Goal: Transaction & Acquisition: Purchase product/service

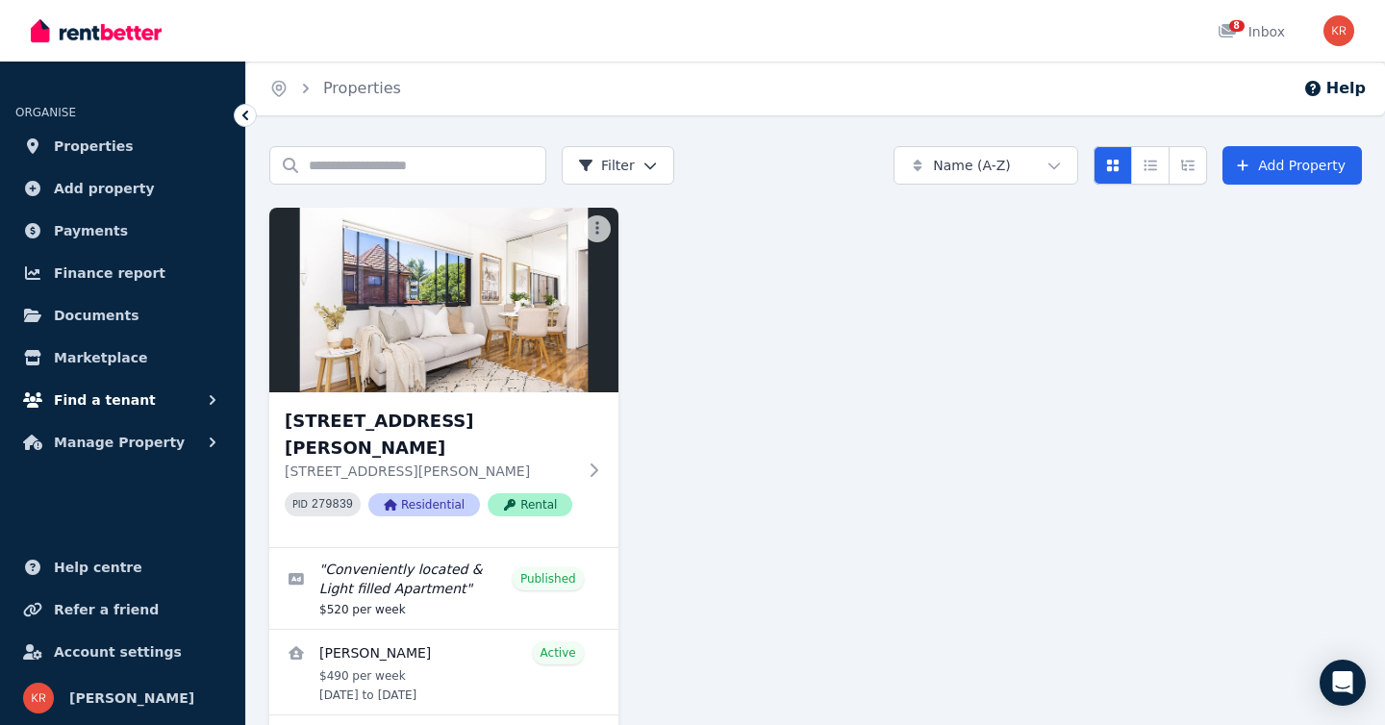
click at [107, 403] on span "Find a tenant" at bounding box center [105, 400] width 102 height 23
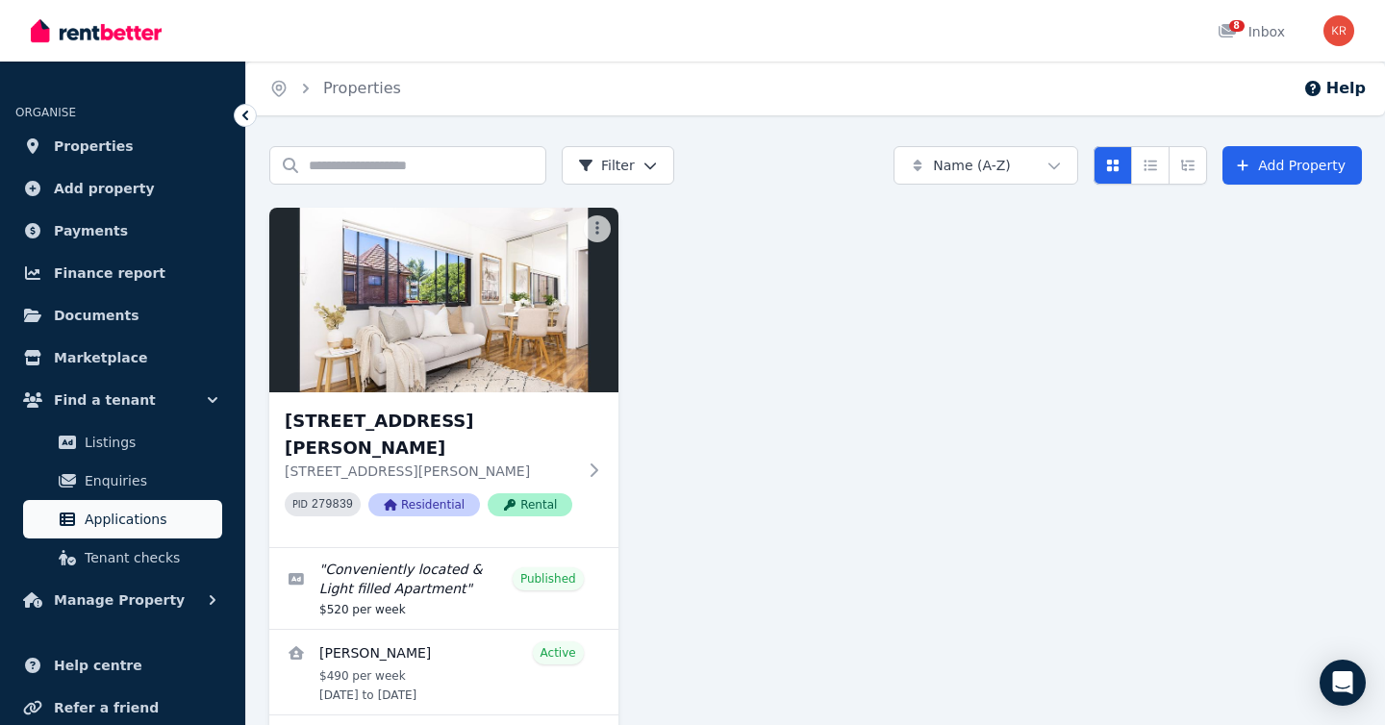
click at [97, 517] on span "Applications" at bounding box center [150, 519] width 130 height 23
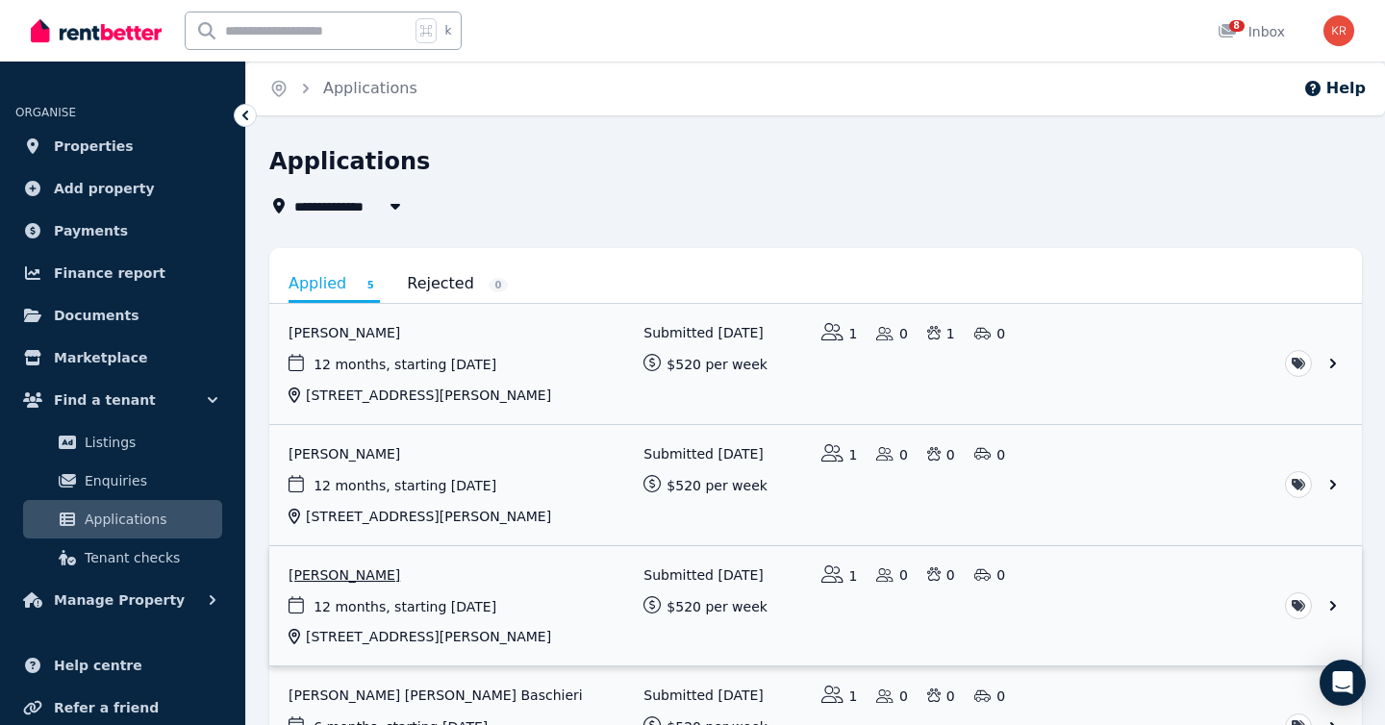
scroll to position [174, 0]
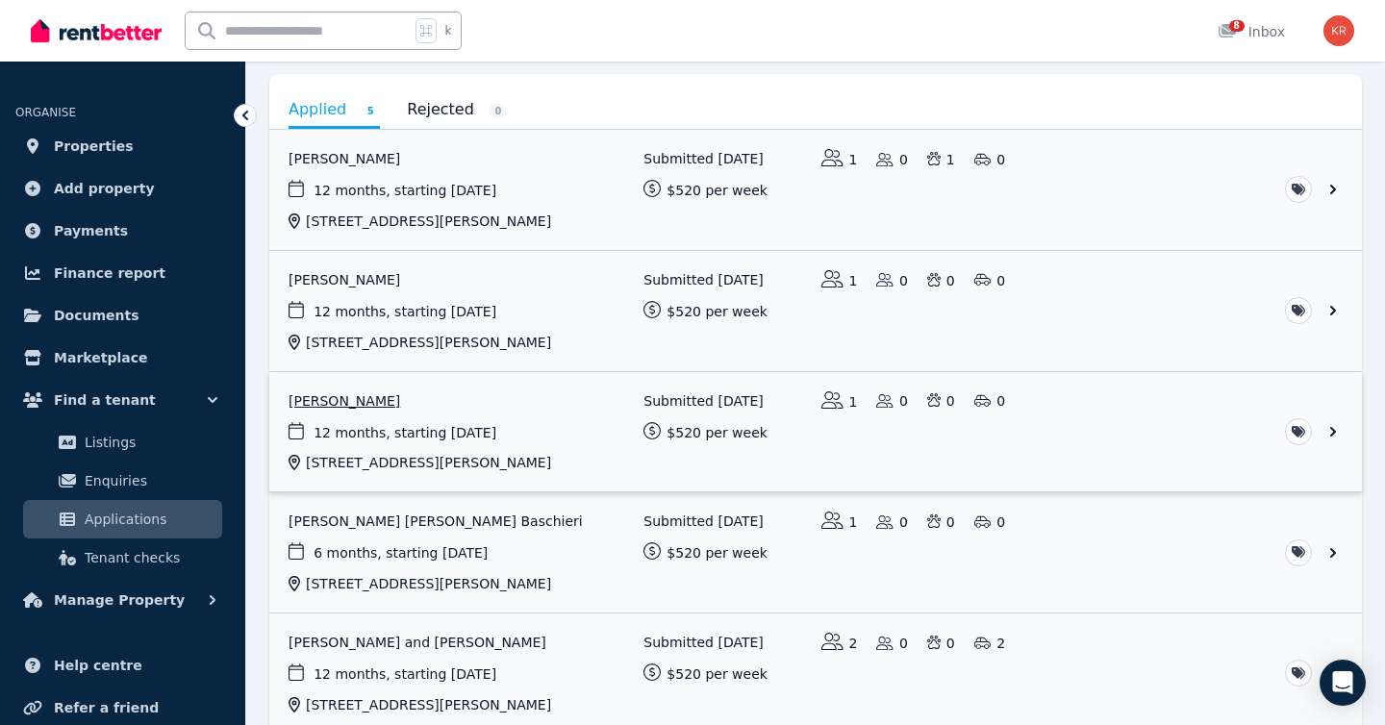
click at [565, 455] on link "View application: Jorge Rosa" at bounding box center [815, 432] width 1093 height 120
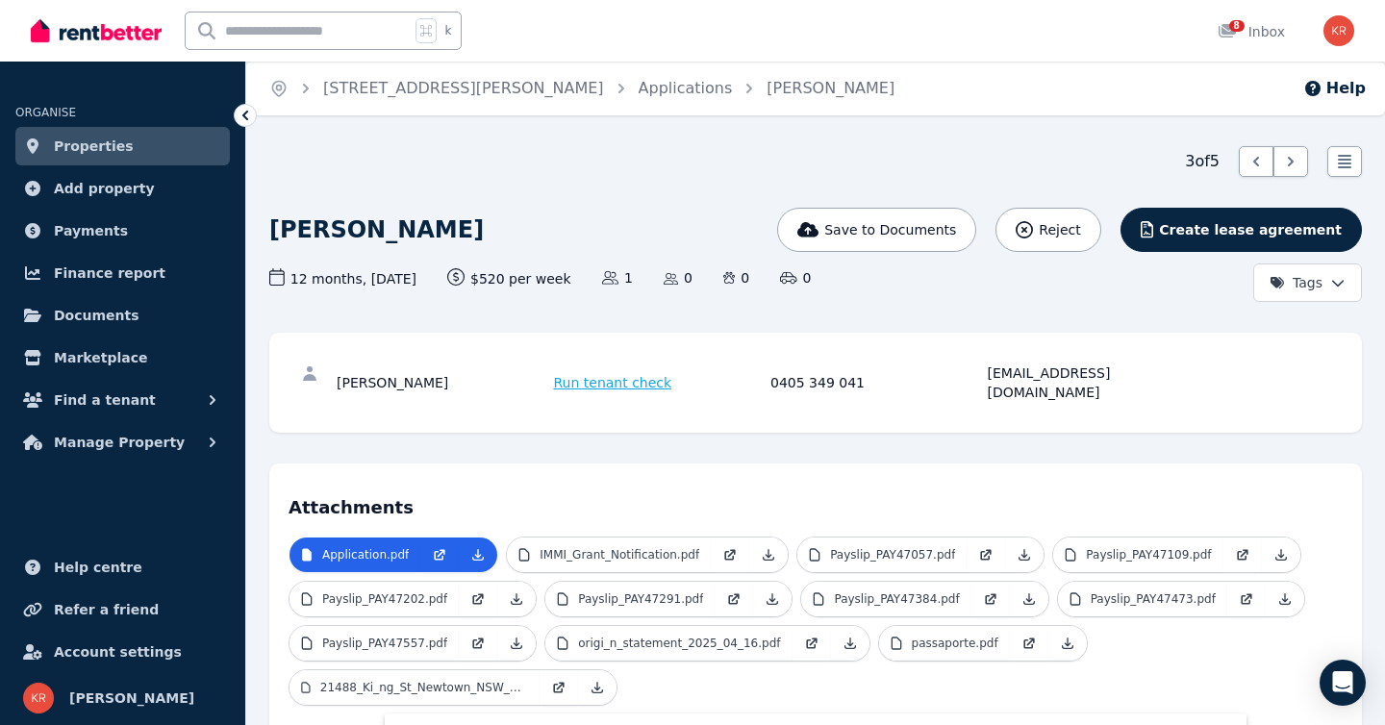
click at [611, 373] on span "Run tenant check" at bounding box center [613, 382] width 118 height 19
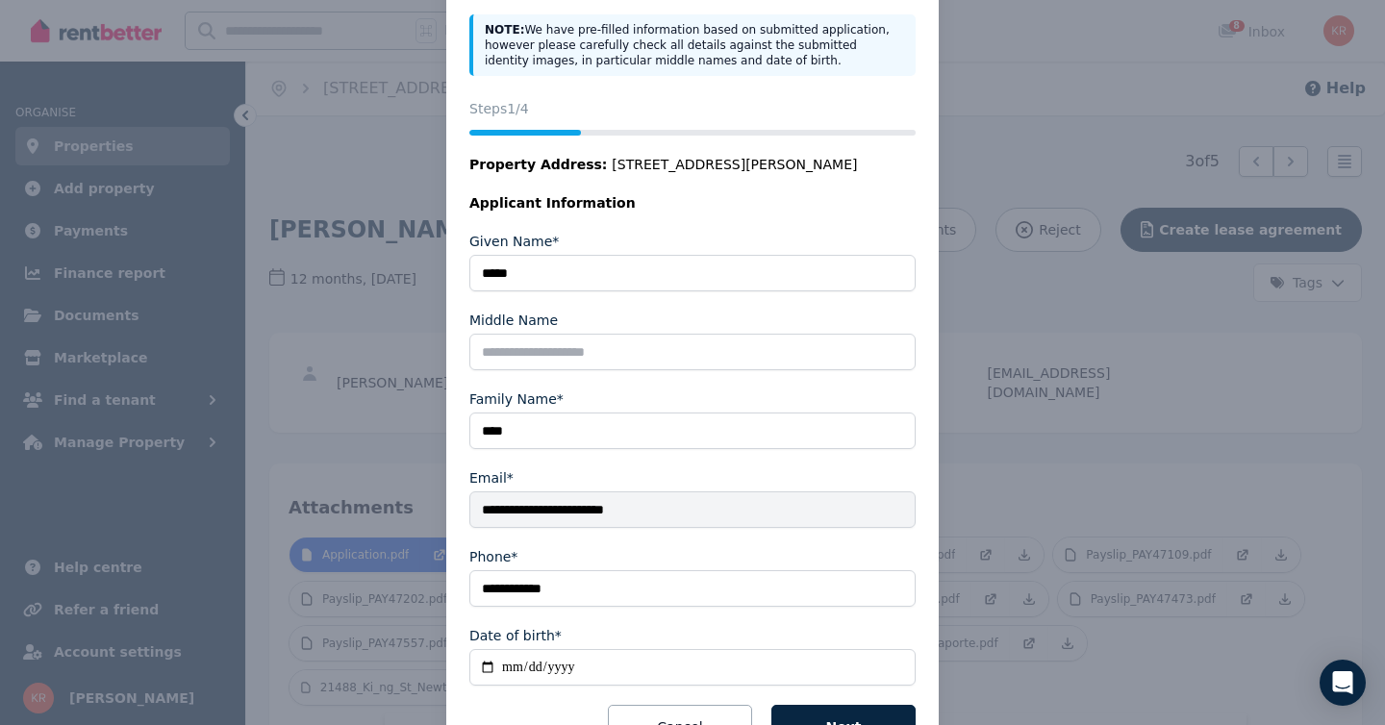
scroll to position [225, 0]
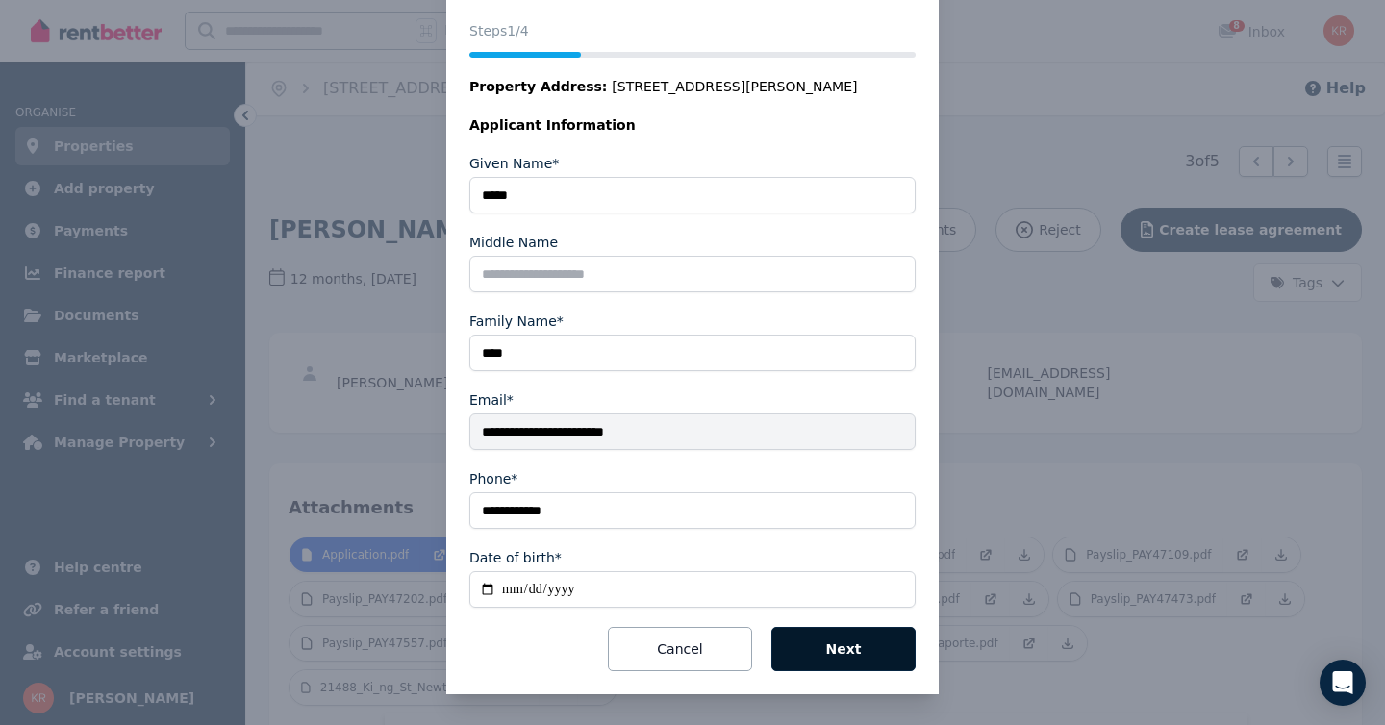
click at [837, 644] on button "Next" at bounding box center [843, 649] width 144 height 44
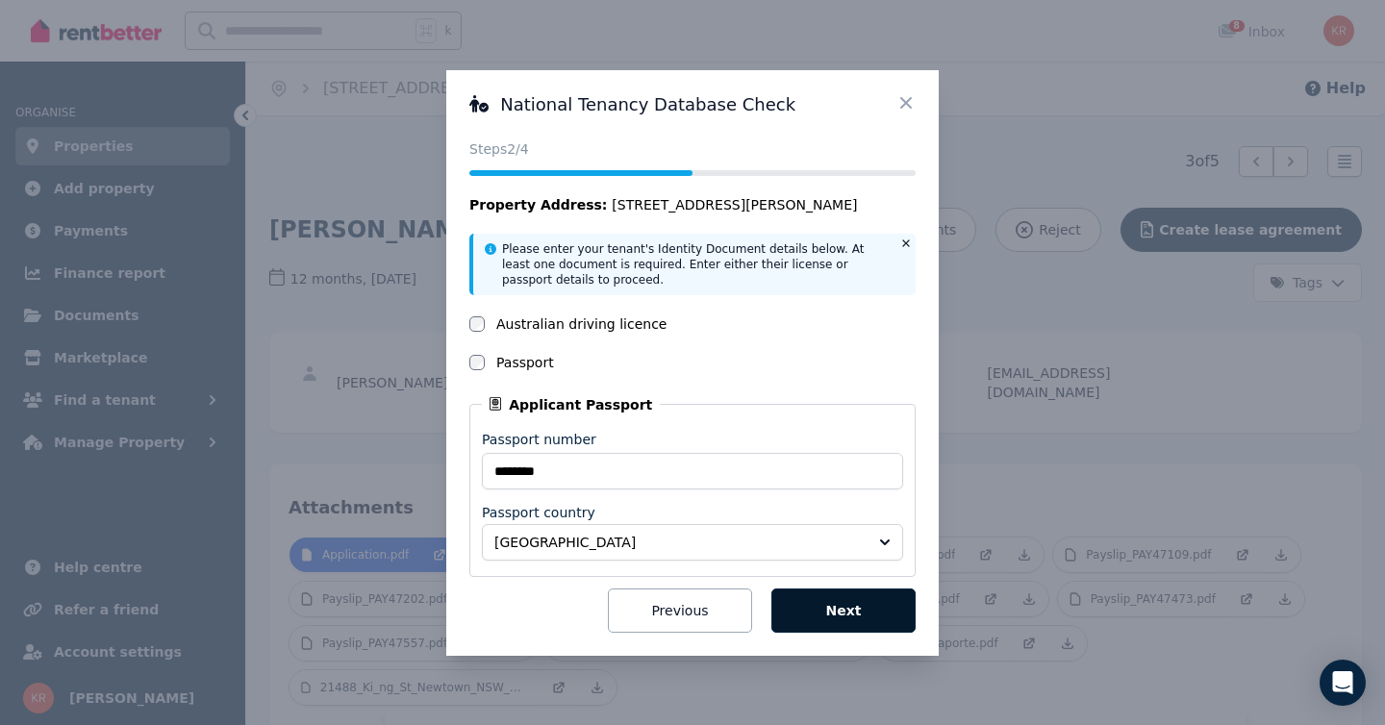
scroll to position [0, 0]
click at [835, 607] on button "Next" at bounding box center [843, 611] width 144 height 44
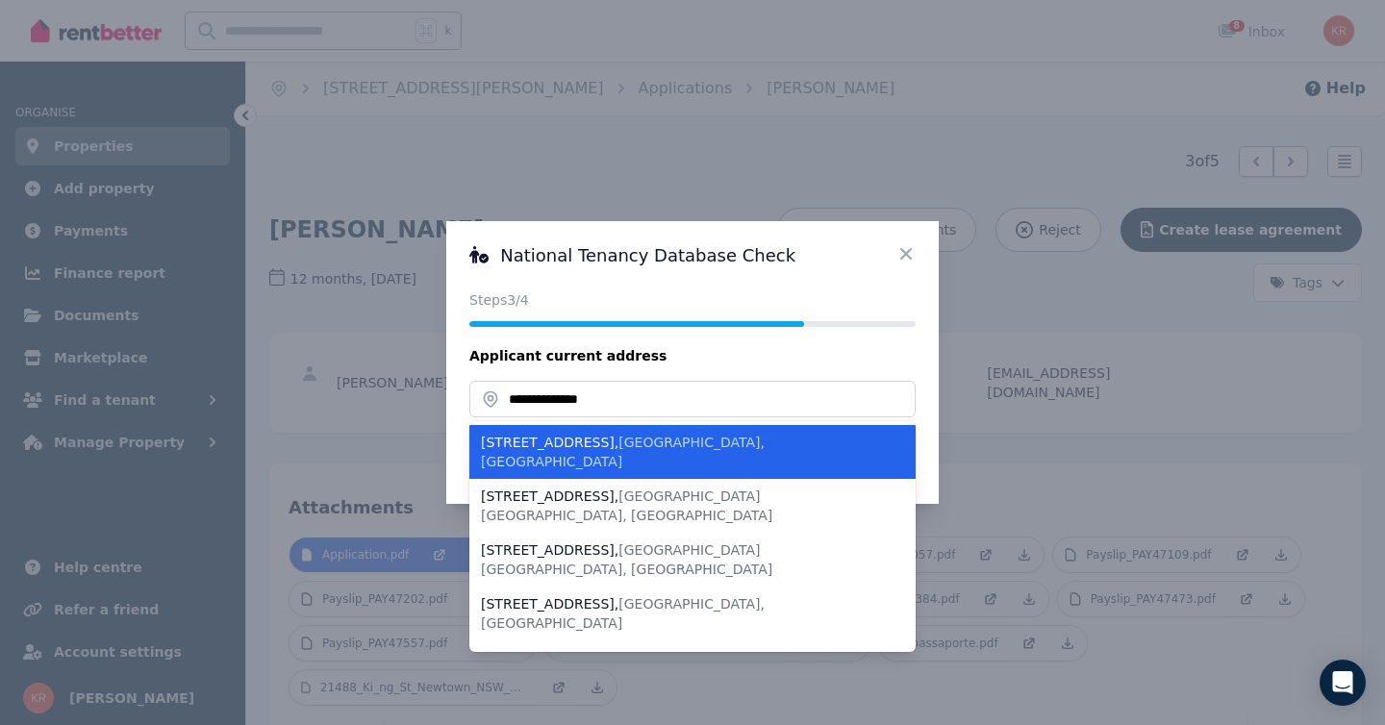
click at [567, 444] on div "[STREET_ADDRESS]" at bounding box center [681, 452] width 400 height 38
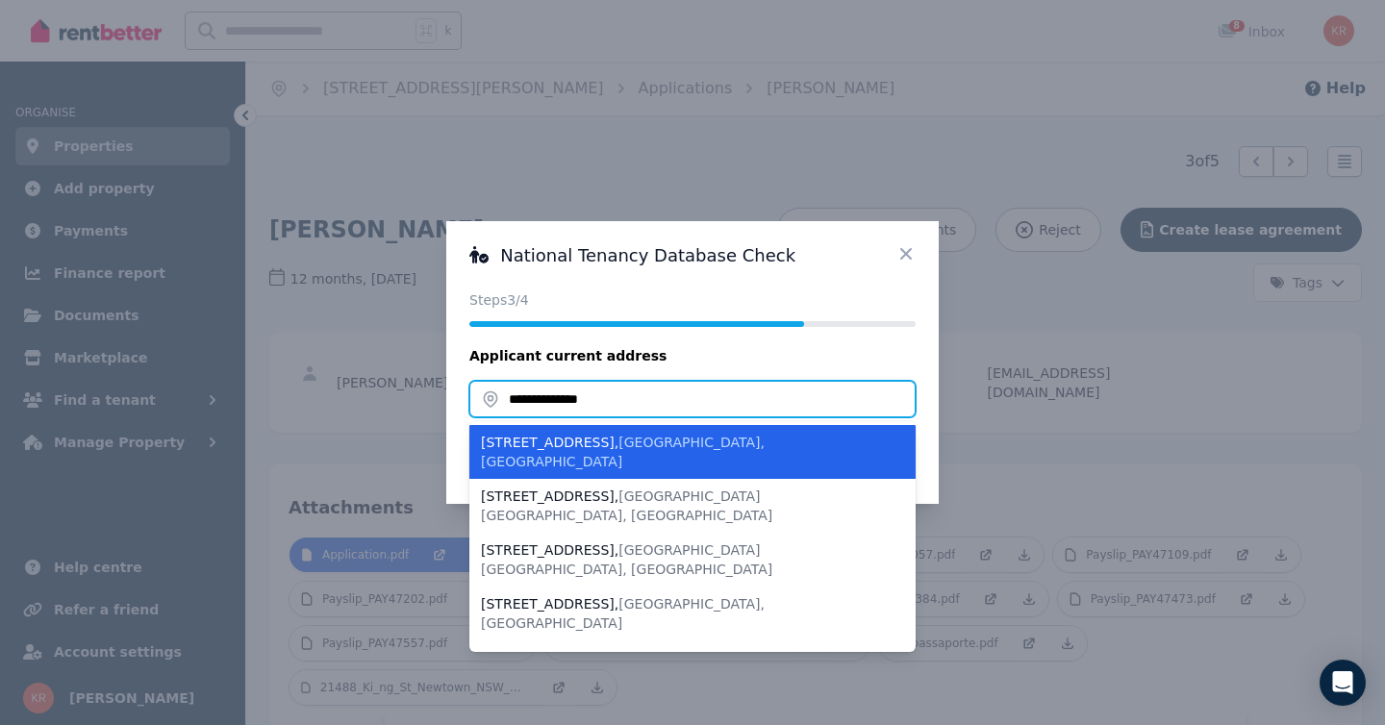
type input "**********"
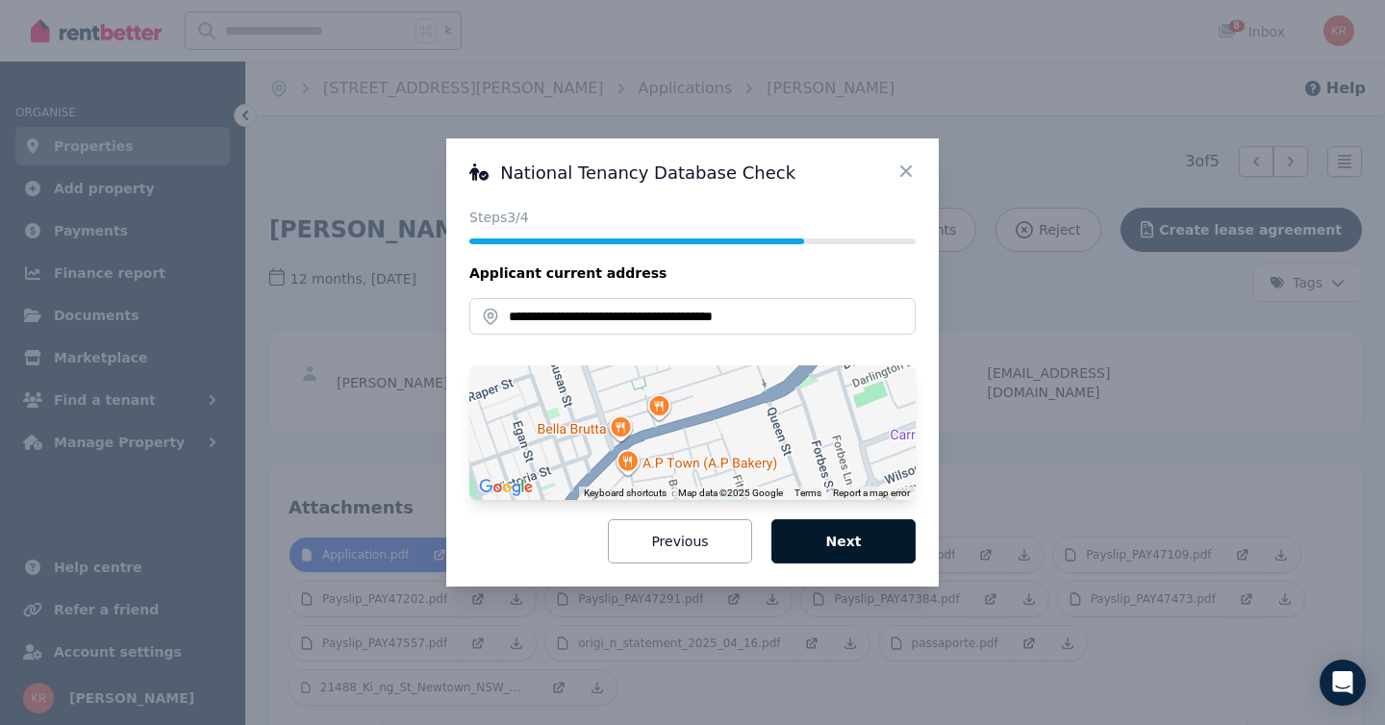
click at [835, 541] on button "Next" at bounding box center [843, 541] width 144 height 44
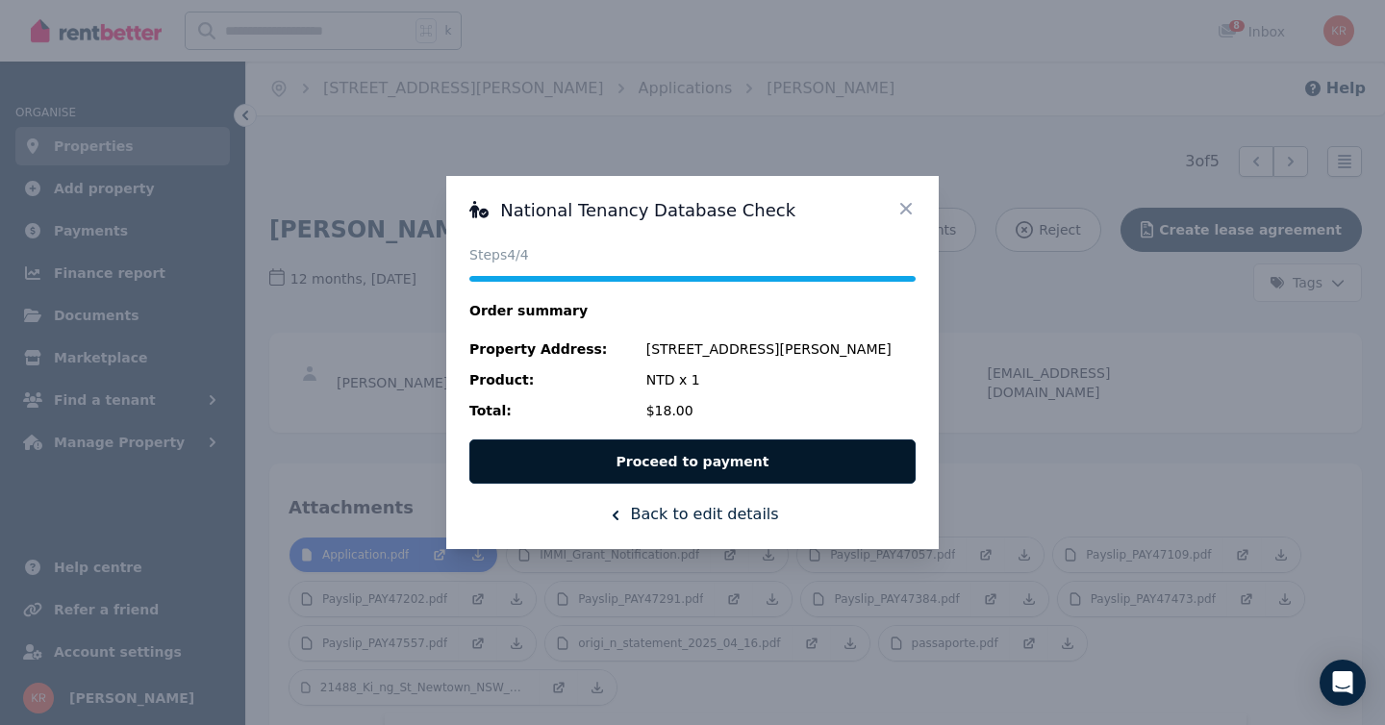
click at [674, 464] on button "Proceed to payment" at bounding box center [692, 462] width 446 height 44
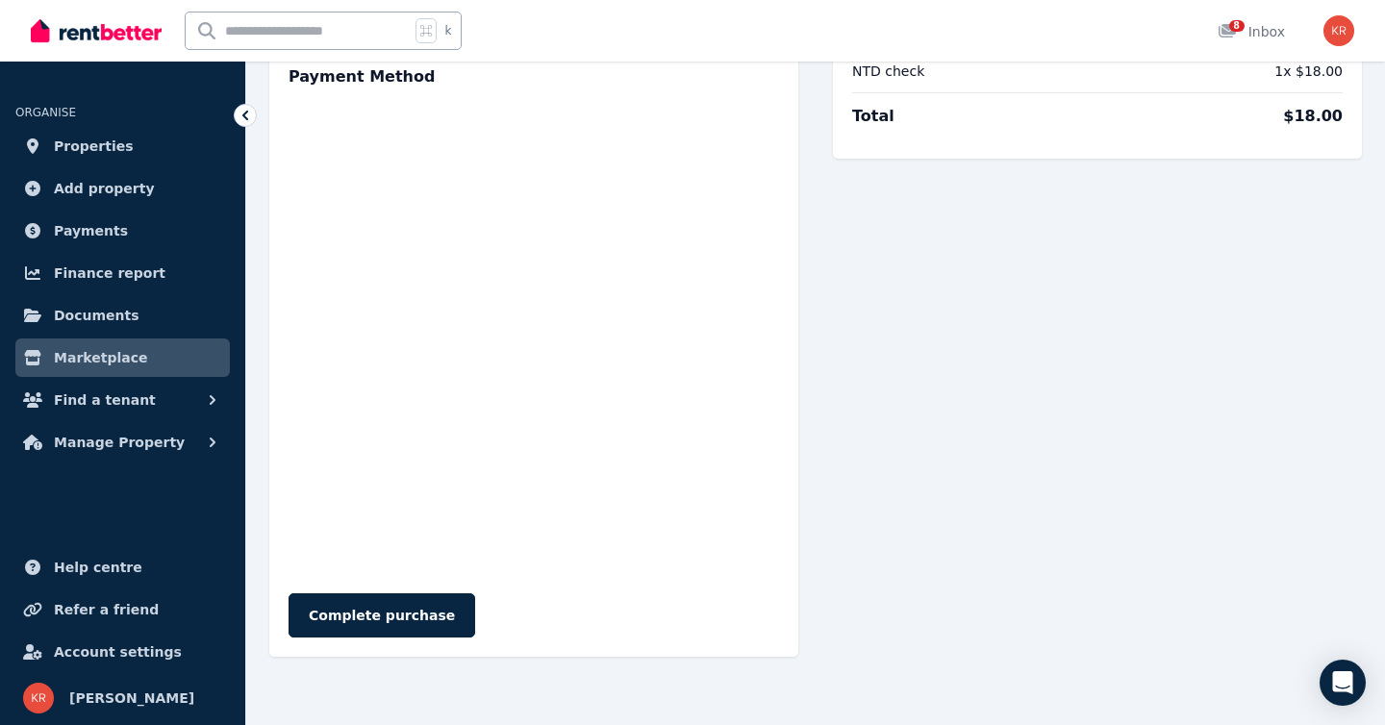
scroll to position [200, 0]
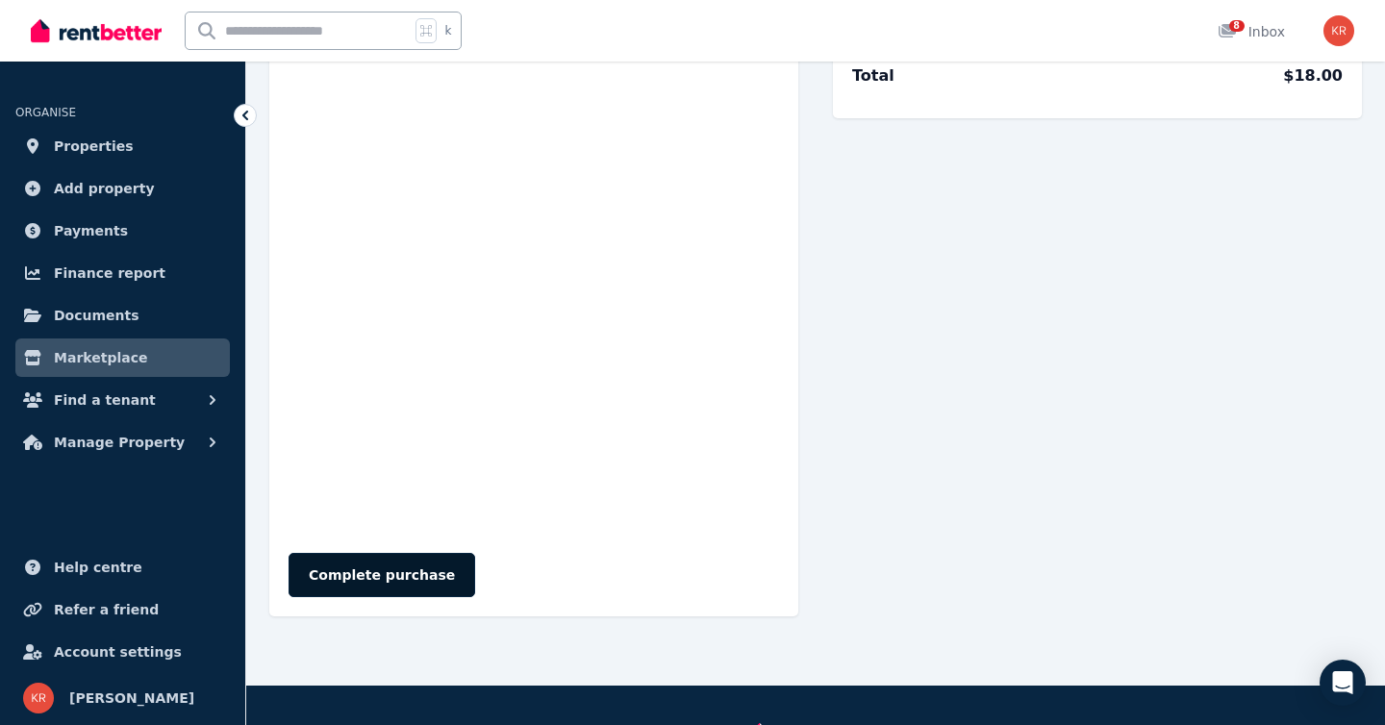
click at [372, 574] on button "Complete purchase" at bounding box center [382, 575] width 187 height 44
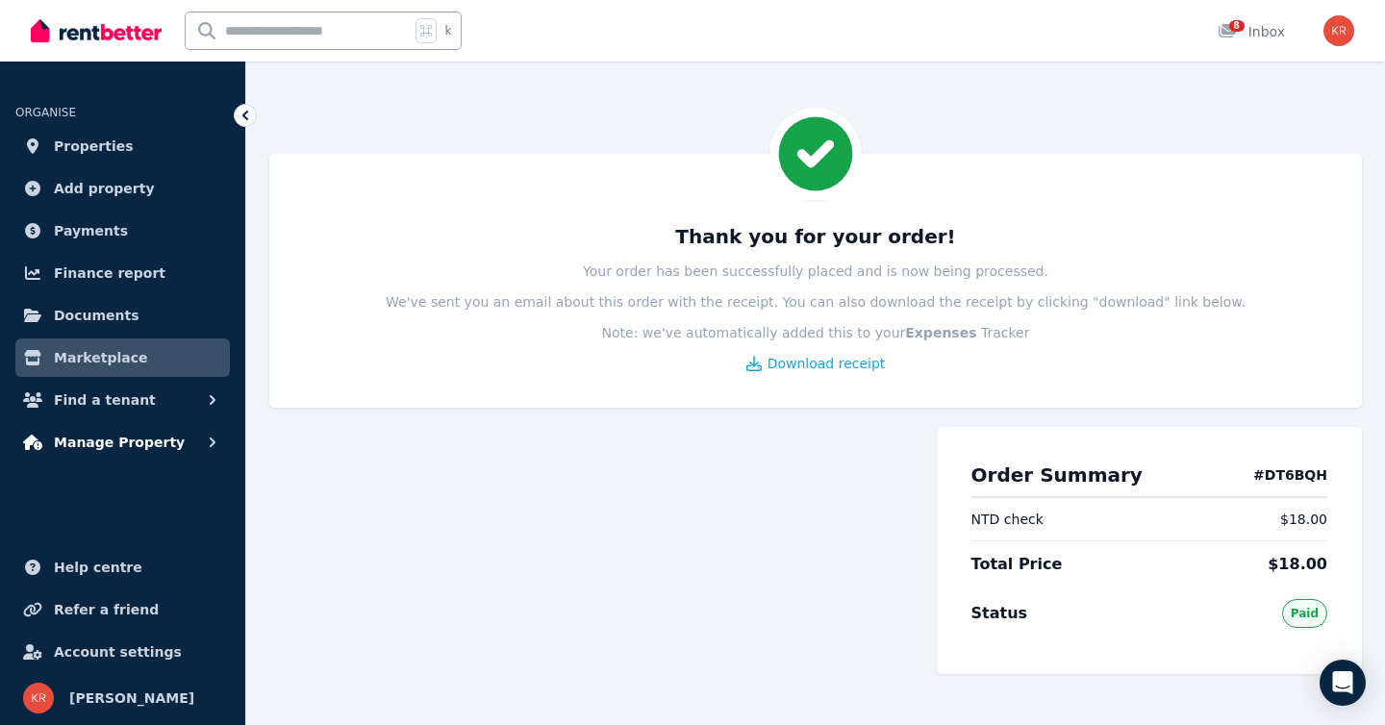
click at [122, 443] on span "Manage Property" at bounding box center [119, 442] width 131 height 23
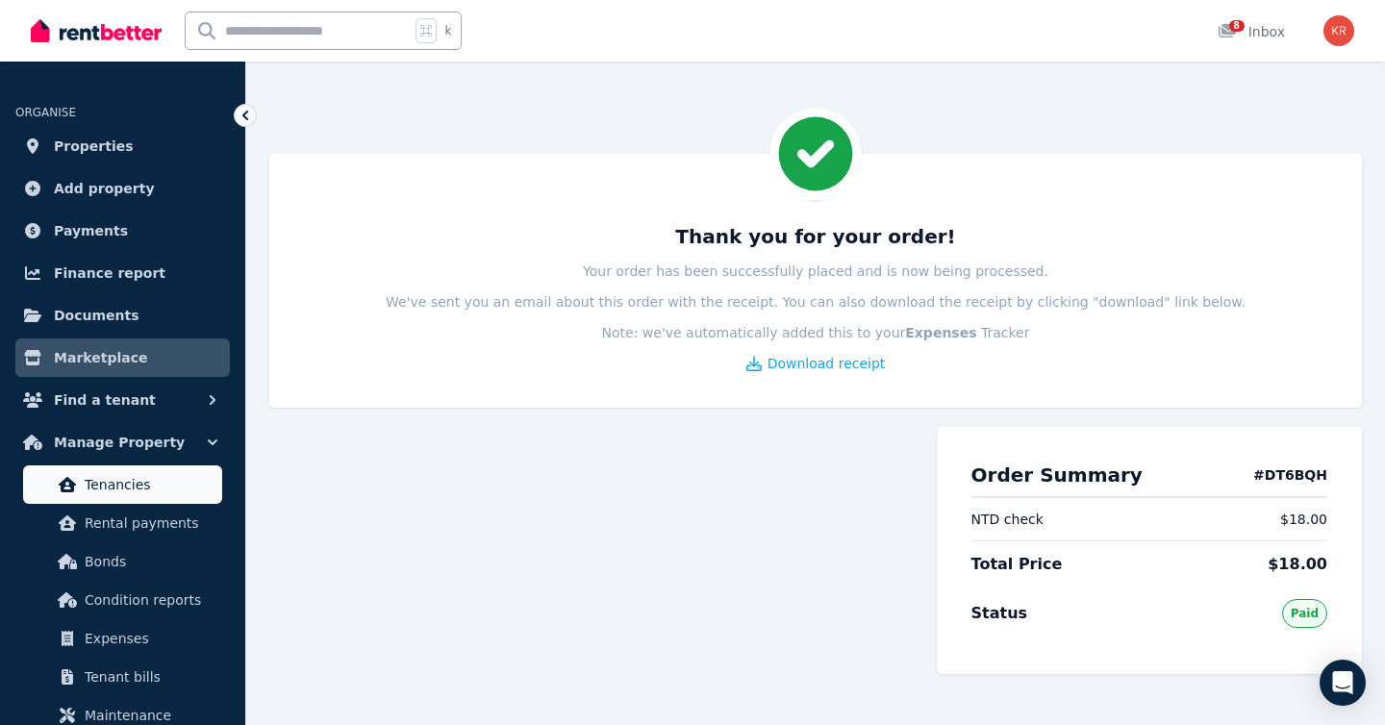
click at [126, 476] on span "Tenancies" at bounding box center [150, 484] width 130 height 23
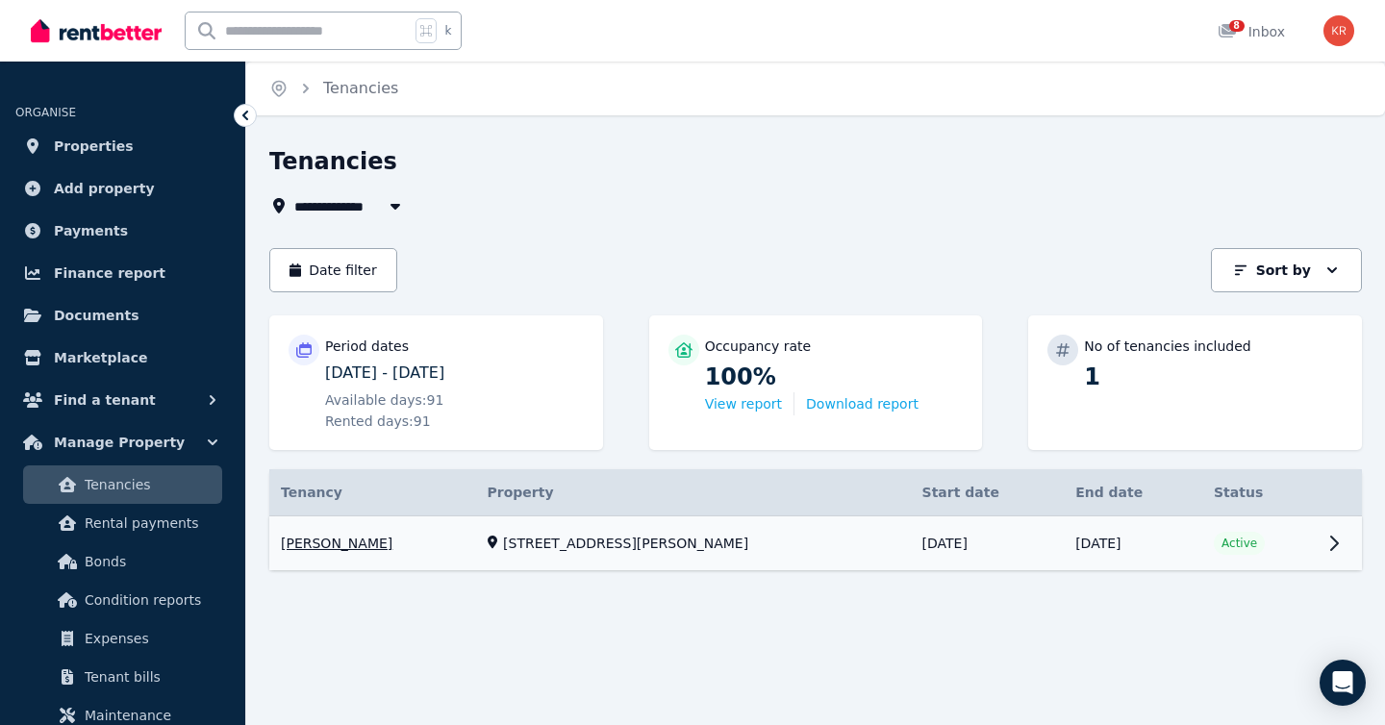
click at [1334, 547] on link "View property details" at bounding box center [815, 544] width 1093 height 55
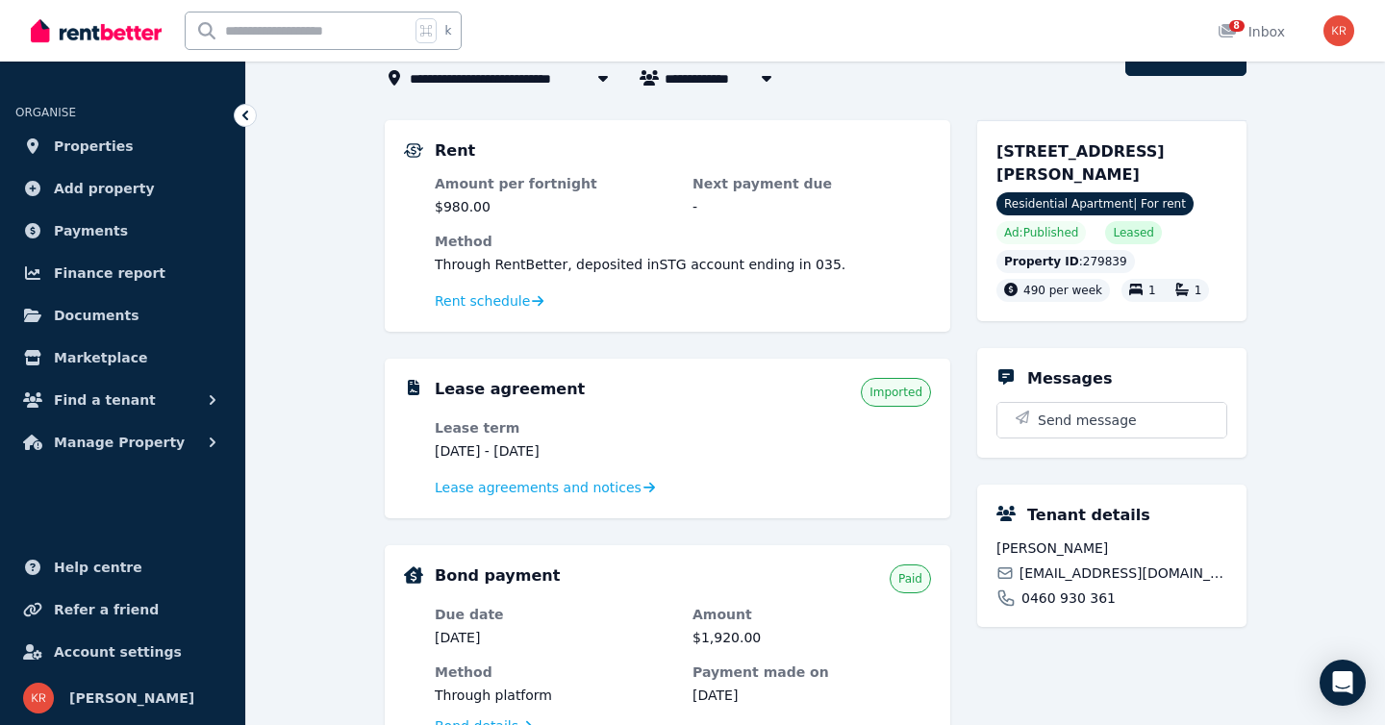
scroll to position [129, 0]
click at [550, 484] on span "Lease agreements and notices" at bounding box center [538, 486] width 207 height 19
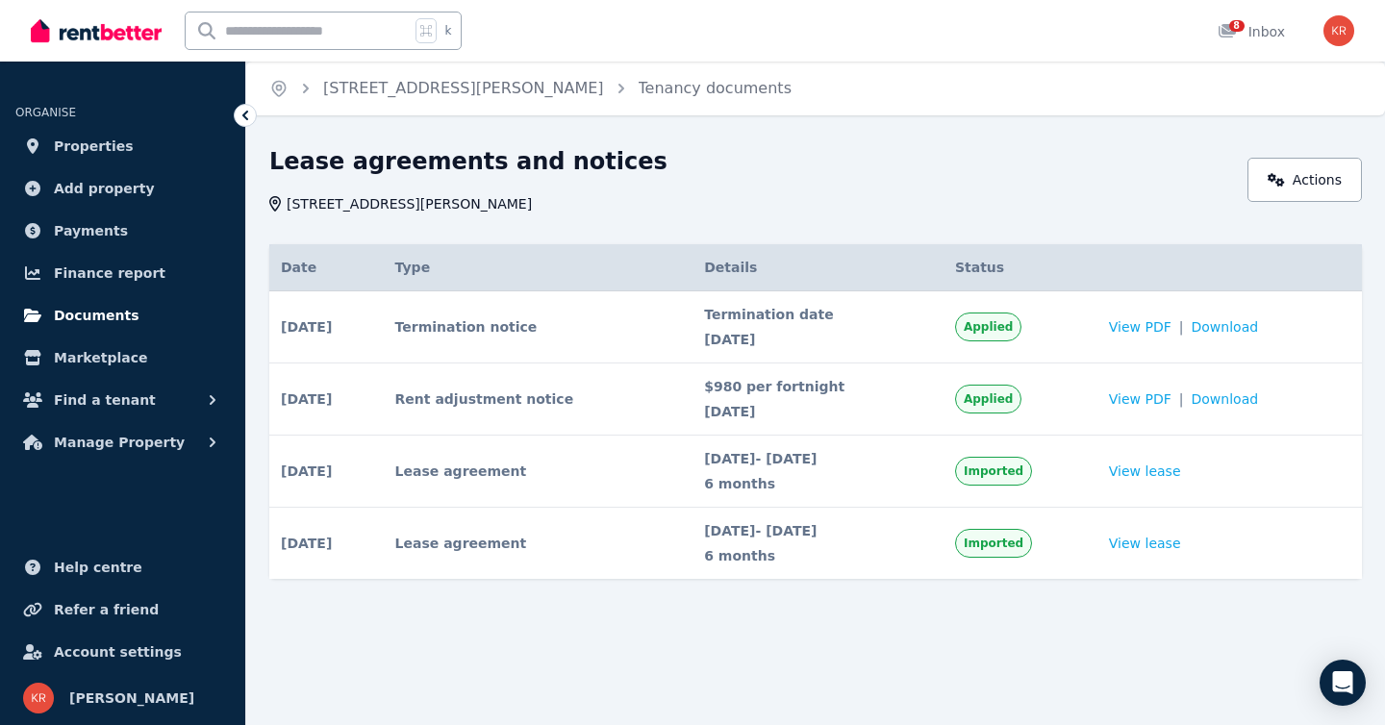
click at [95, 311] on span "Documents" at bounding box center [97, 315] width 86 height 23
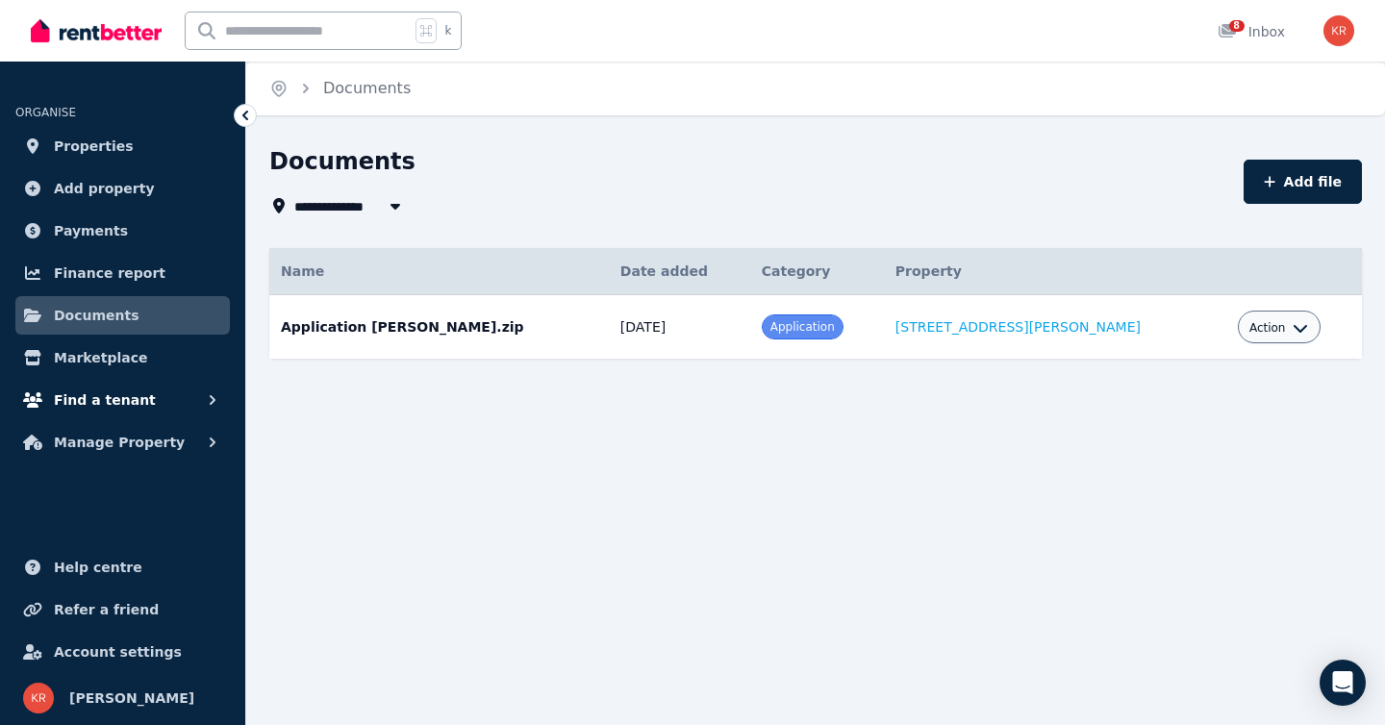
click at [116, 396] on span "Find a tenant" at bounding box center [105, 400] width 102 height 23
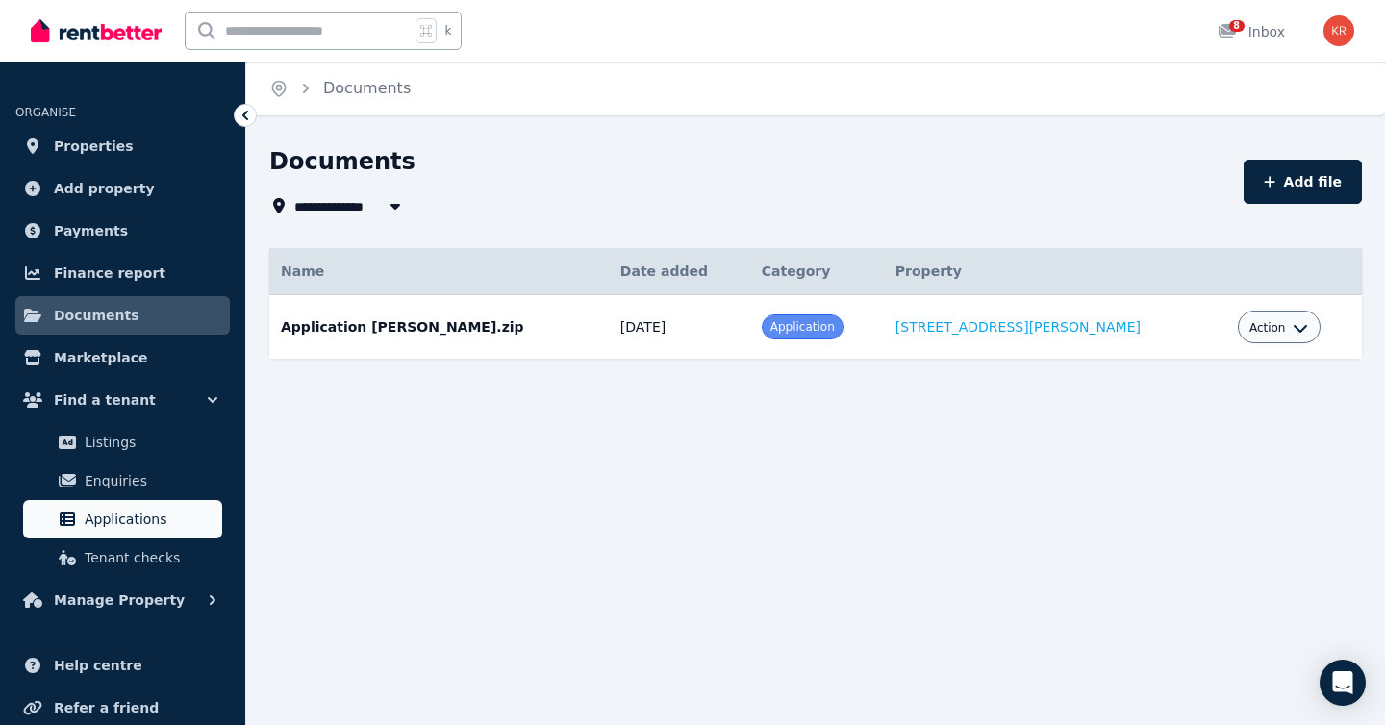
click at [123, 513] on span "Applications" at bounding box center [150, 519] width 130 height 23
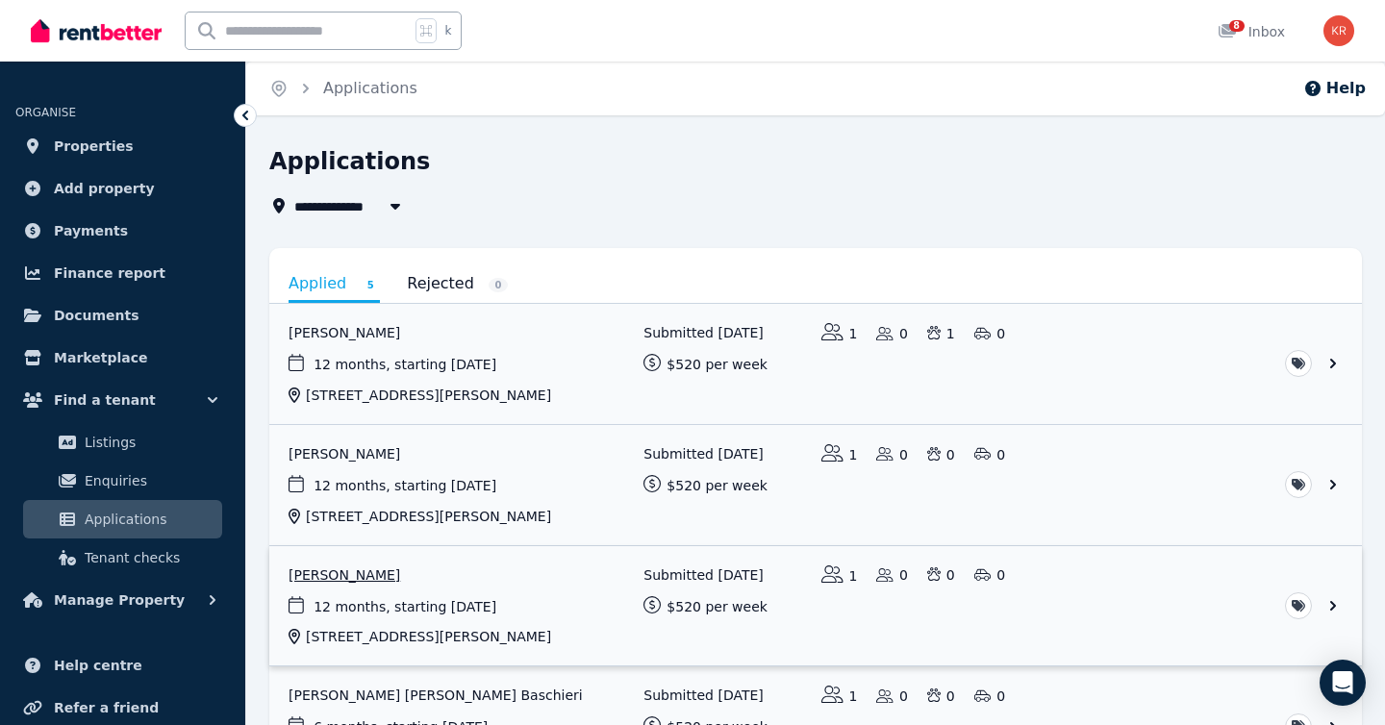
click at [325, 576] on link "View application: Jorge Rosa" at bounding box center [815, 606] width 1093 height 120
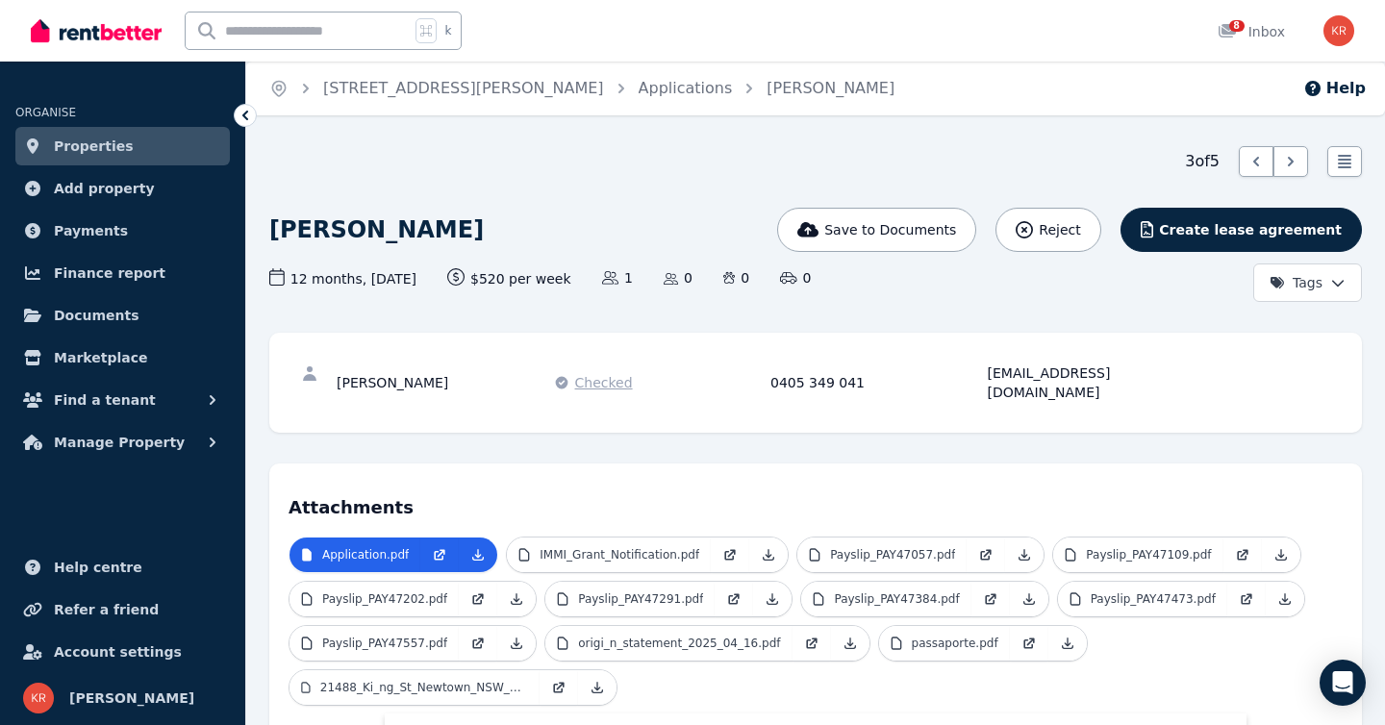
click at [603, 373] on span "Checked" at bounding box center [604, 382] width 58 height 19
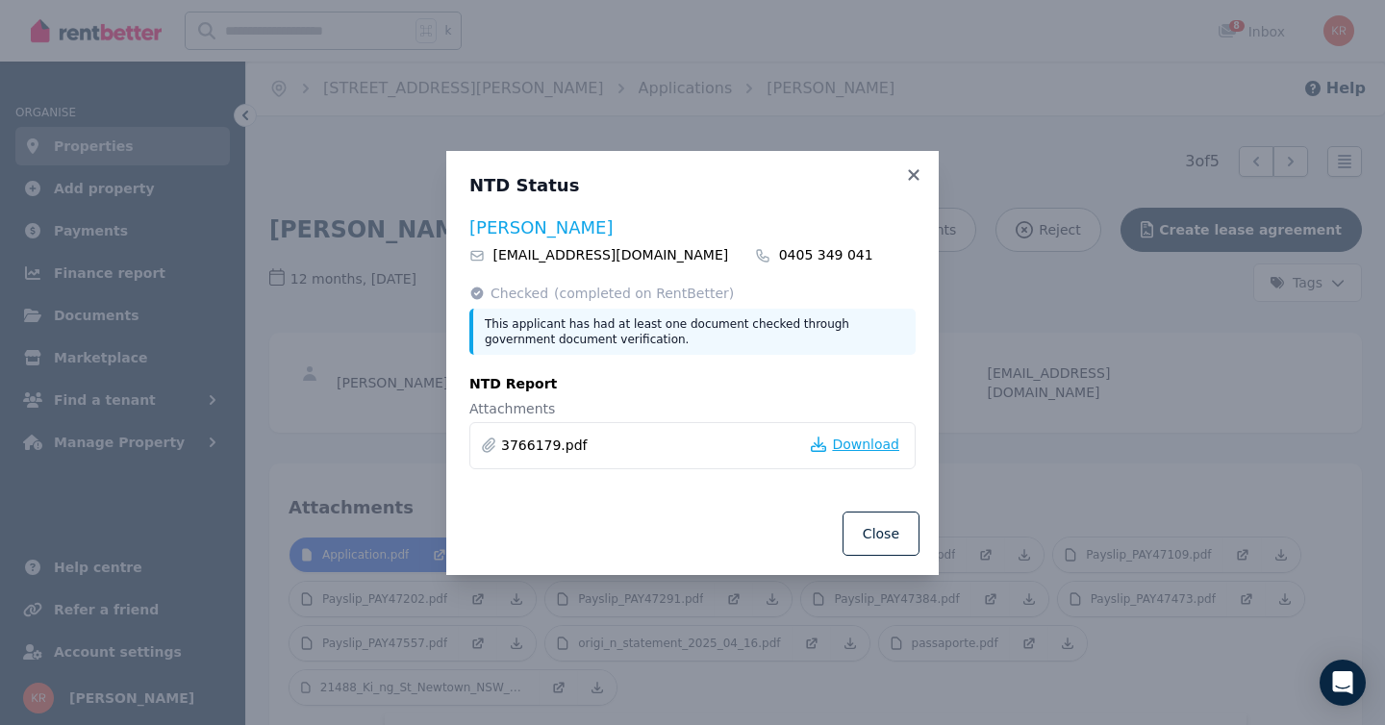
click at [869, 443] on span "Download" at bounding box center [865, 444] width 67 height 19
click at [888, 541] on button "Close" at bounding box center [881, 534] width 77 height 44
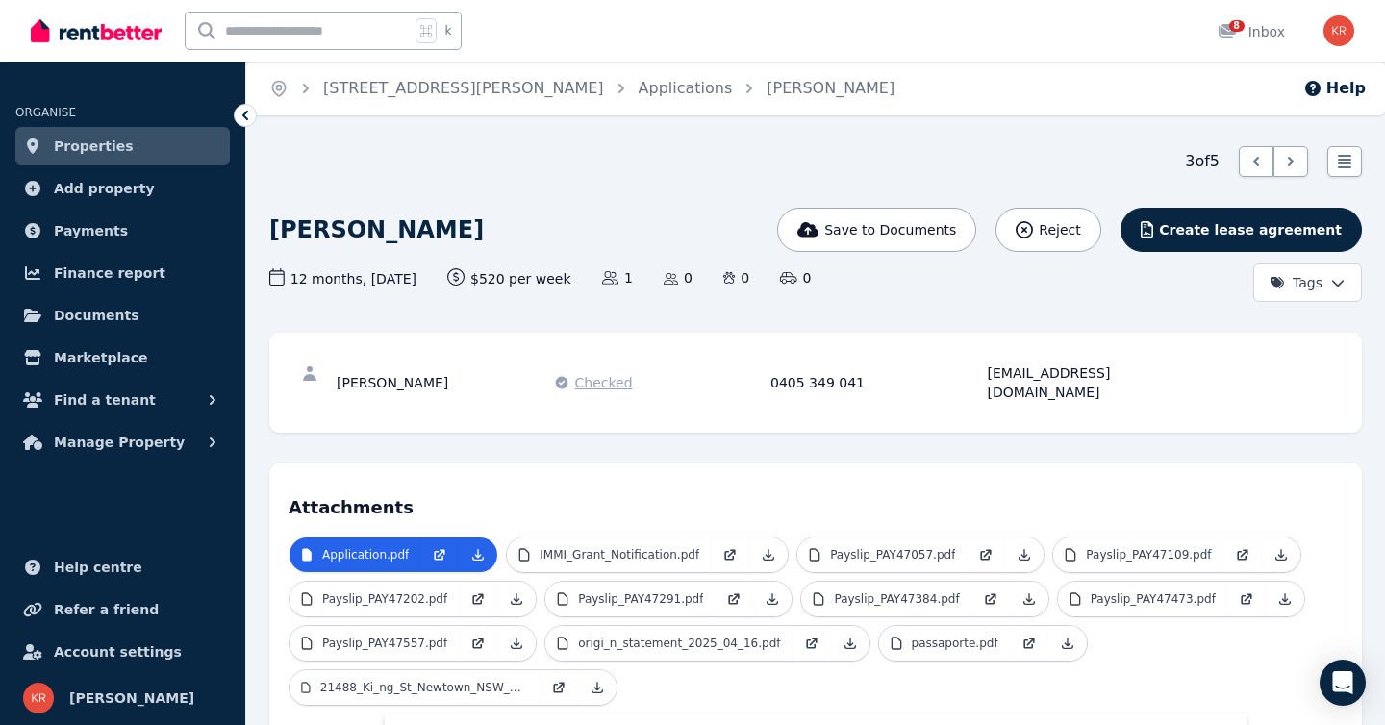
click at [611, 377] on span "Checked" at bounding box center [604, 382] width 58 height 19
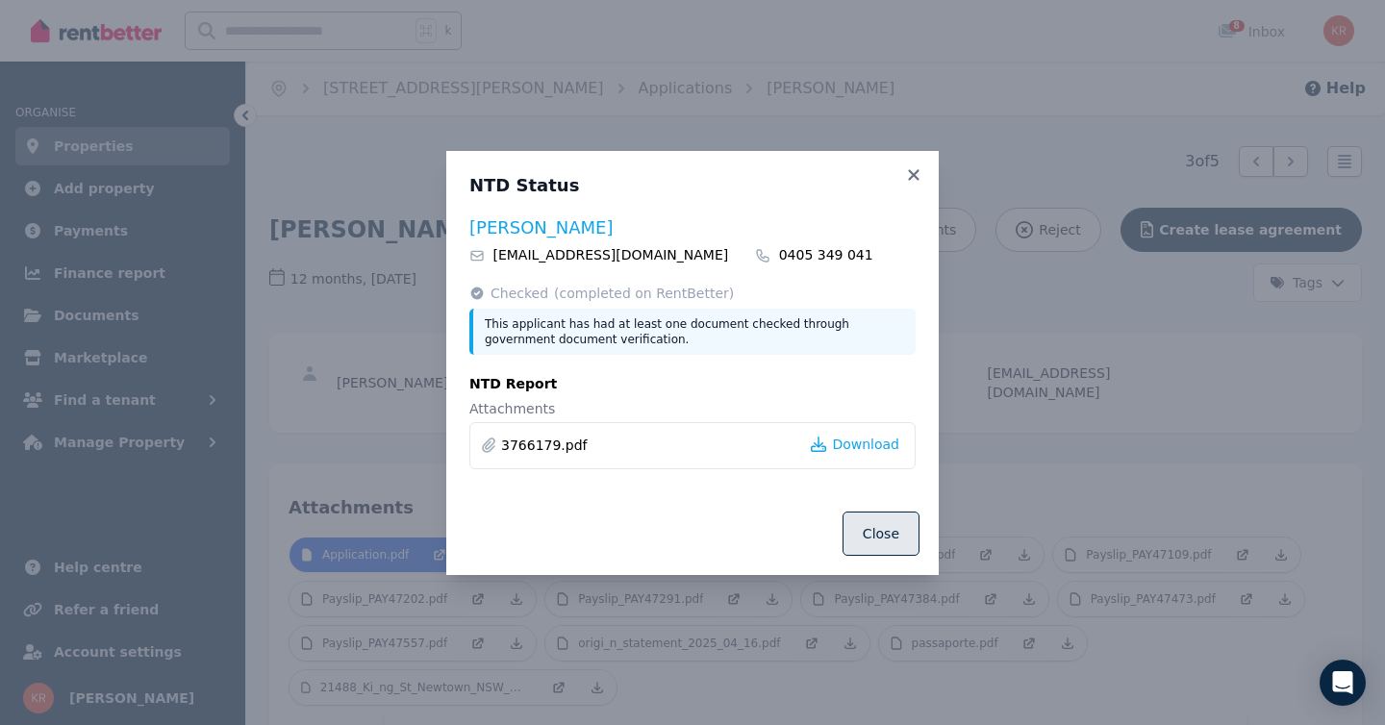
click at [867, 534] on button "Close" at bounding box center [881, 534] width 77 height 44
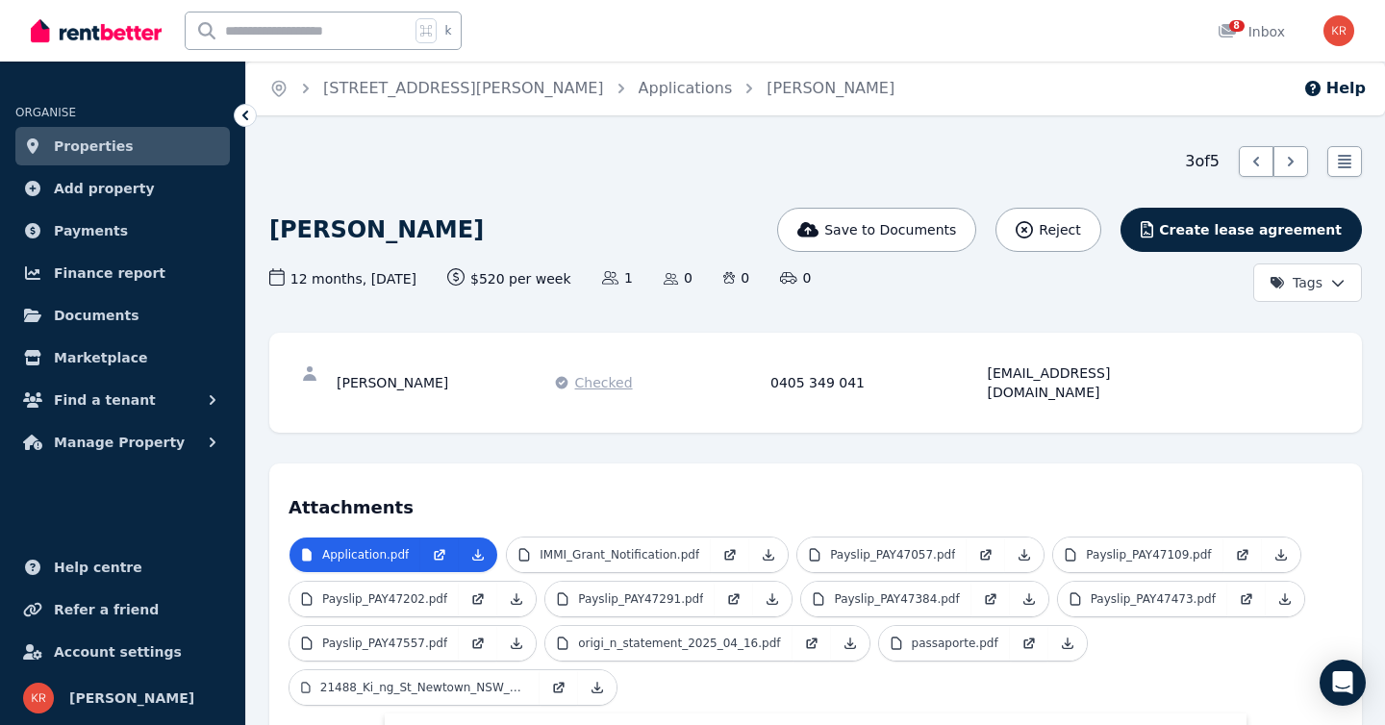
click at [594, 373] on span "Checked" at bounding box center [604, 382] width 58 height 19
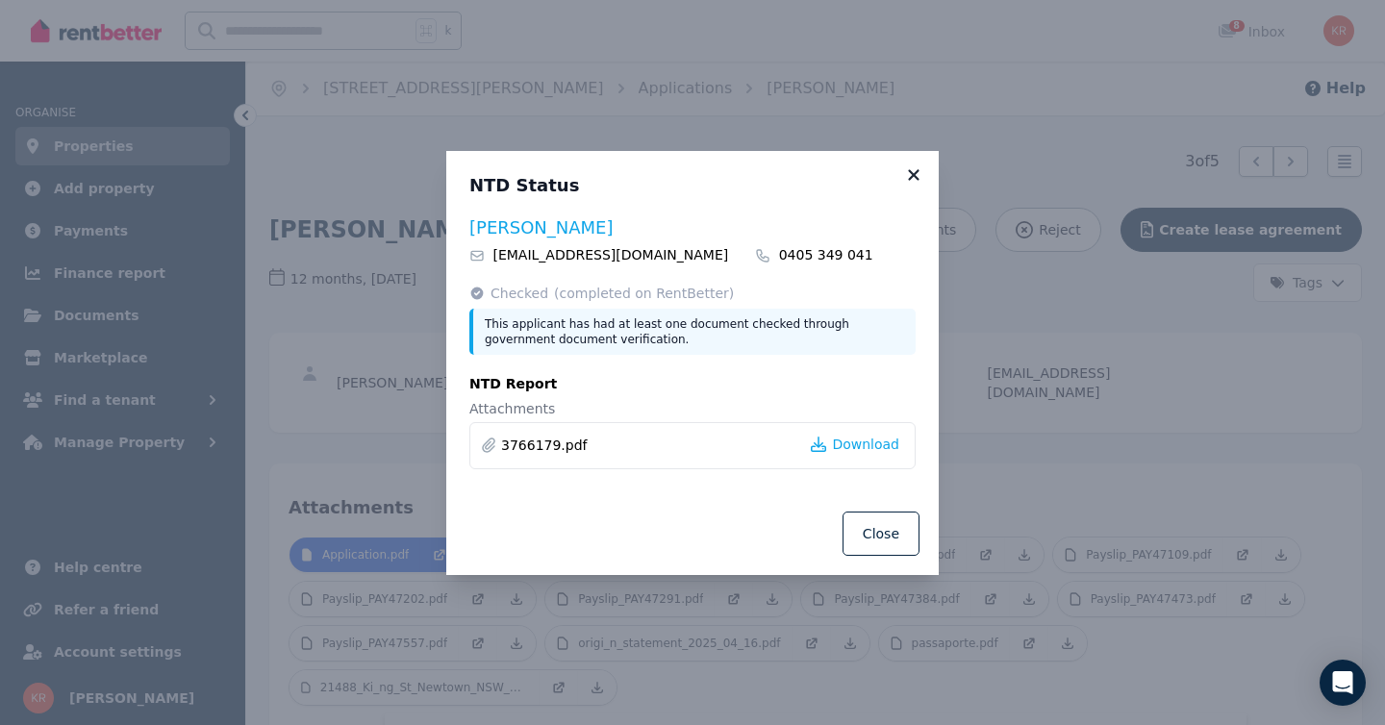
click at [907, 172] on icon at bounding box center [913, 174] width 19 height 17
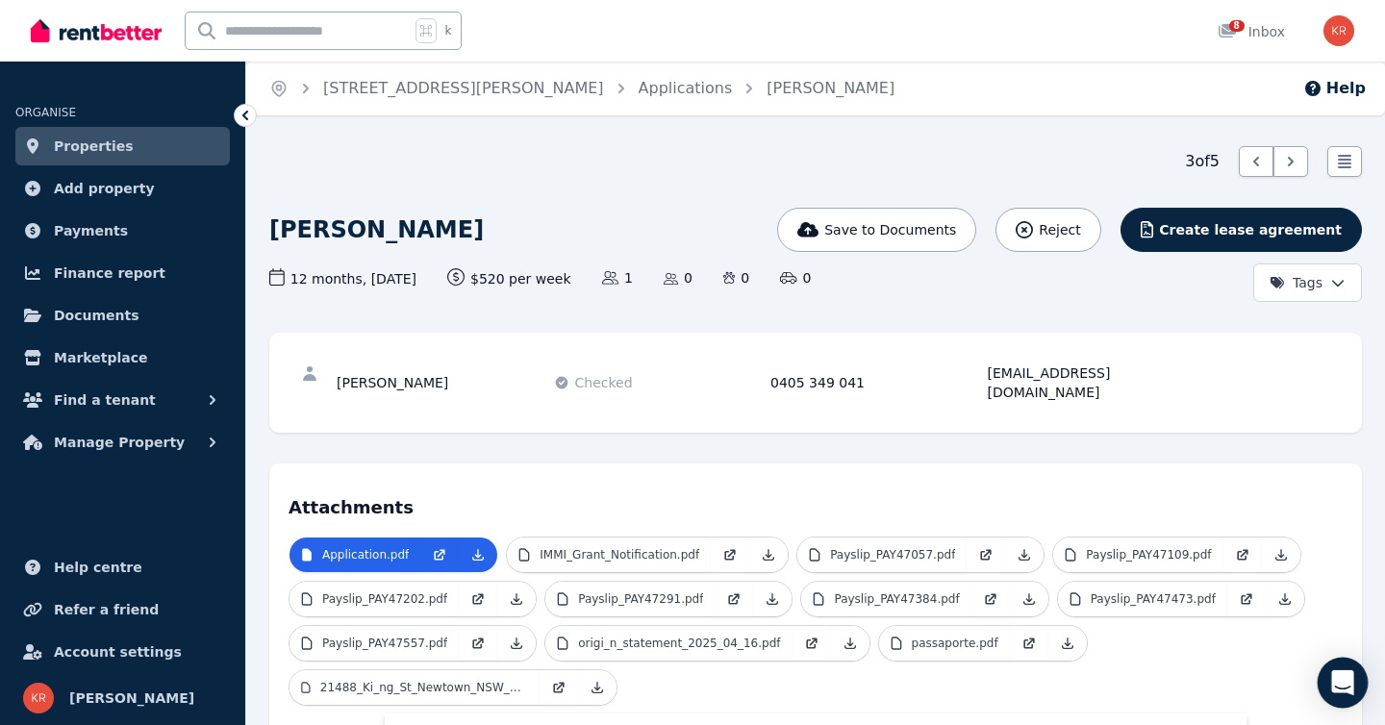
click at [1330, 676] on icon "Open Intercom Messenger" at bounding box center [1342, 682] width 25 height 25
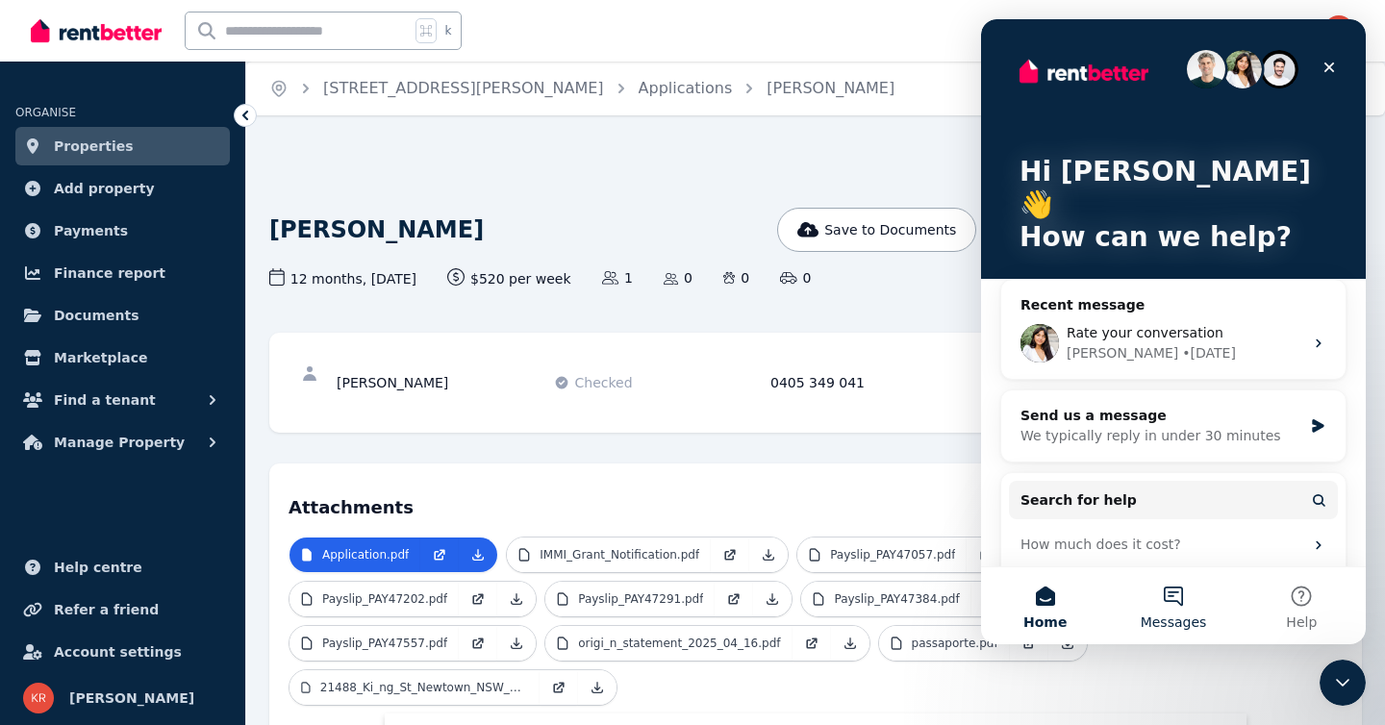
click at [1175, 597] on button "Messages" at bounding box center [1173, 606] width 128 height 77
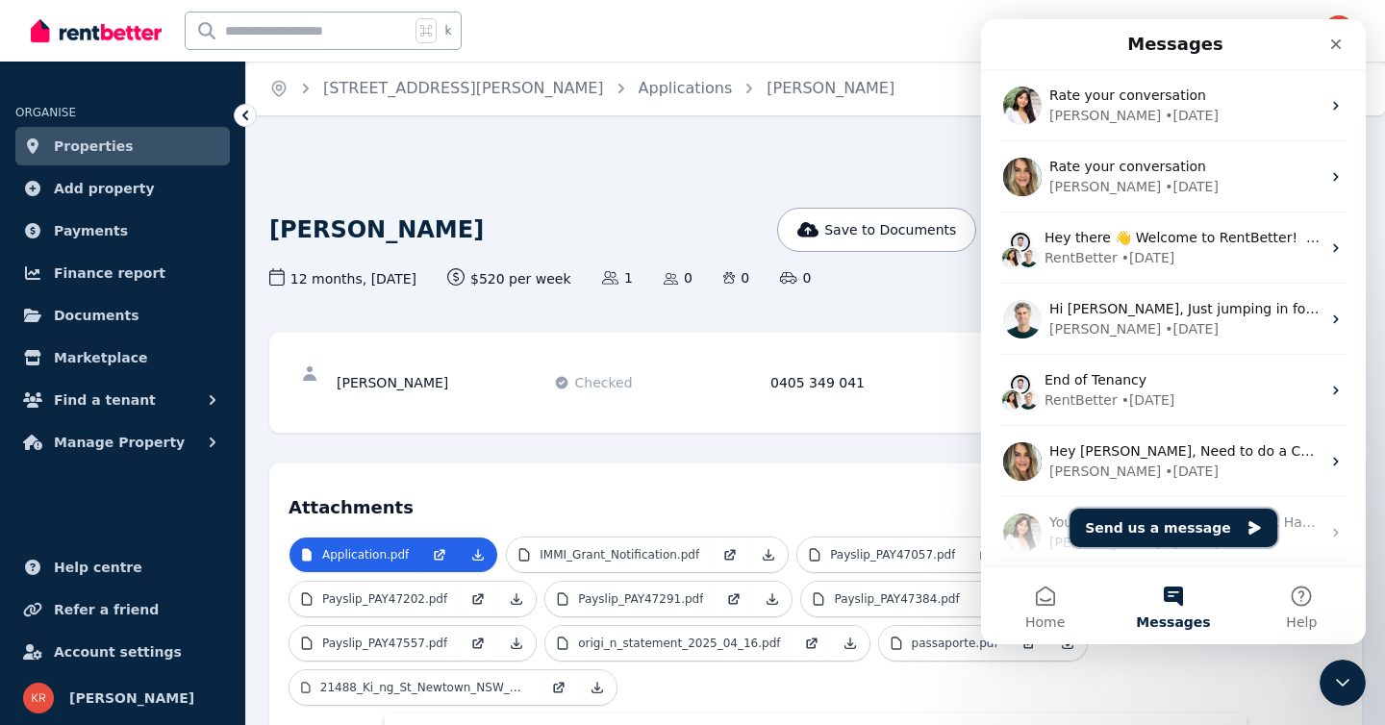
click at [1154, 520] on button "Send us a message" at bounding box center [1174, 528] width 208 height 38
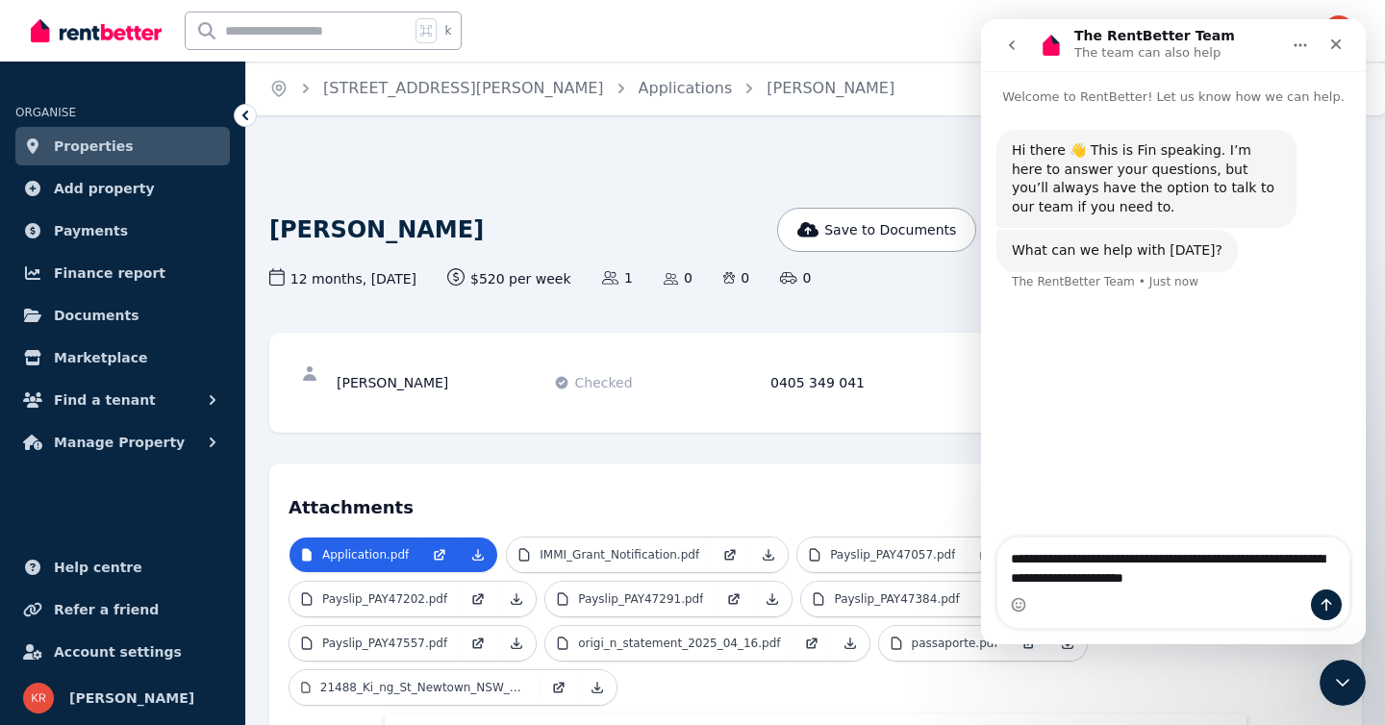
type textarea "**********"
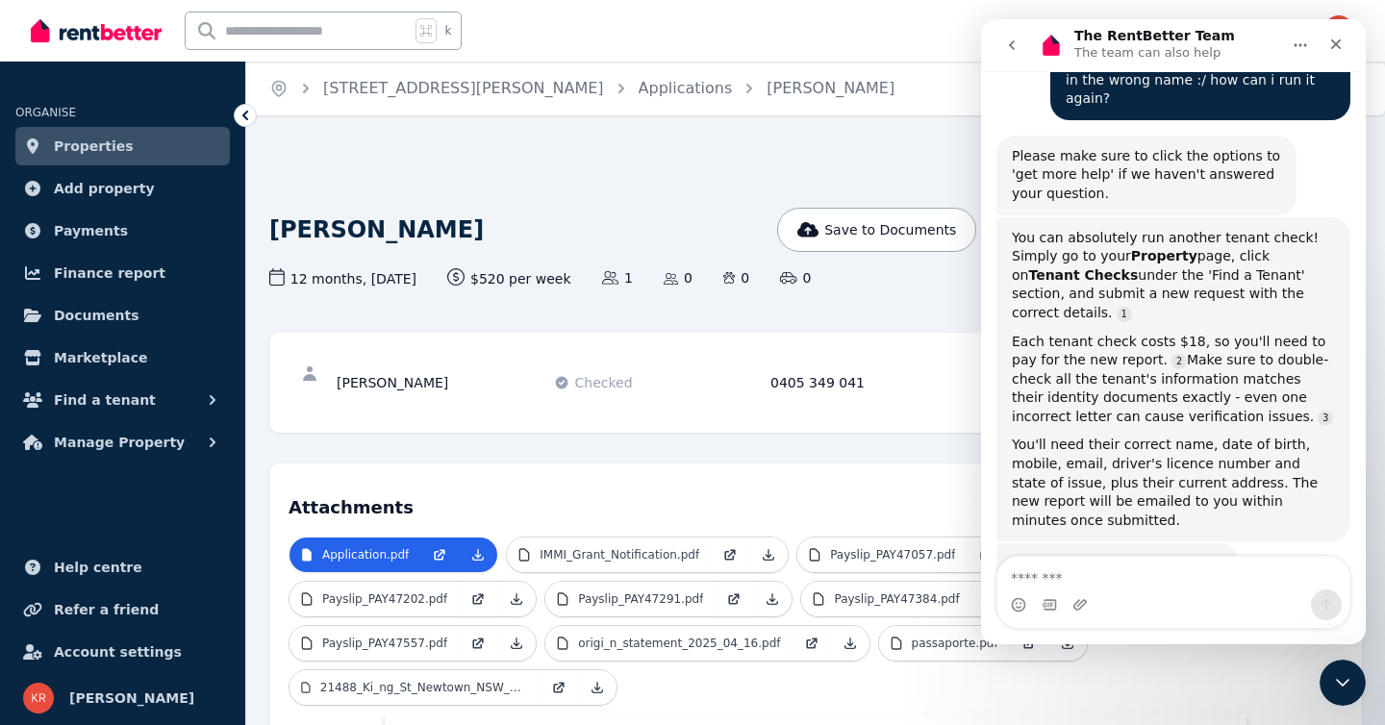
scroll to position [260, 0]
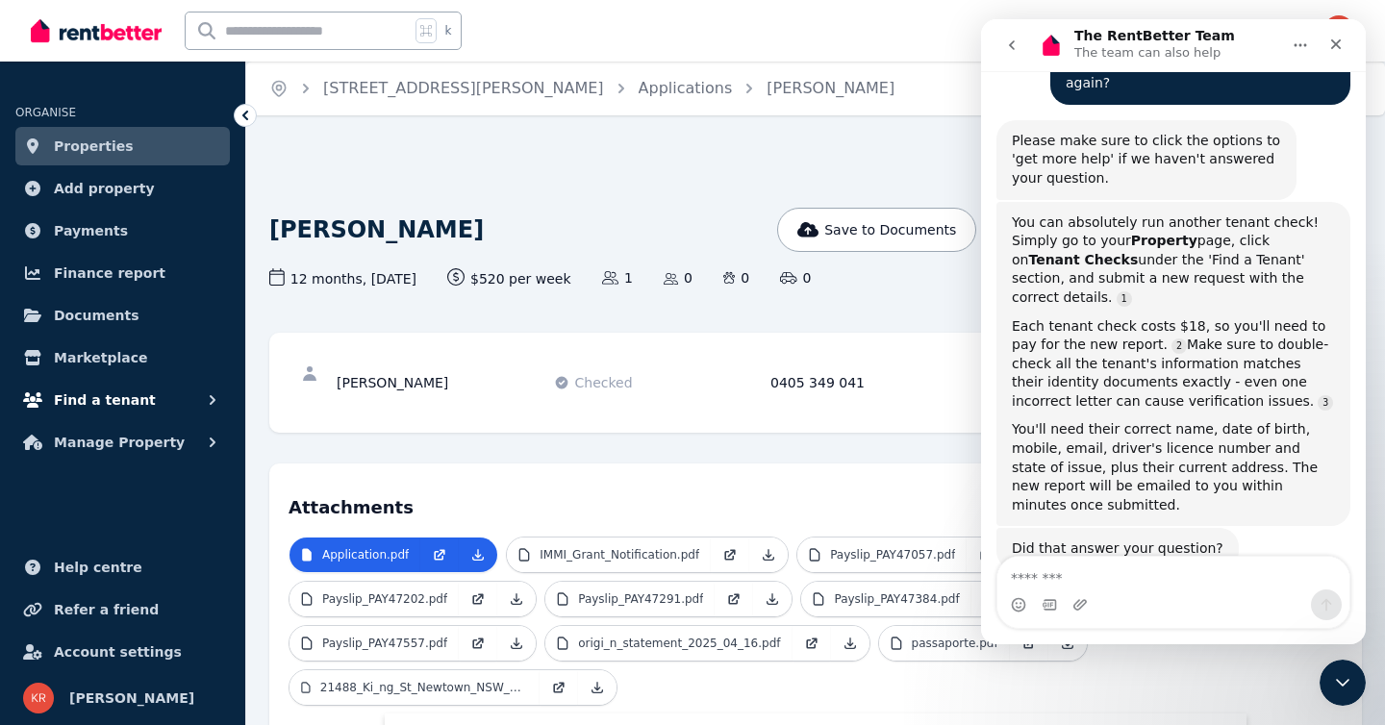
click at [87, 402] on span "Find a tenant" at bounding box center [105, 400] width 102 height 23
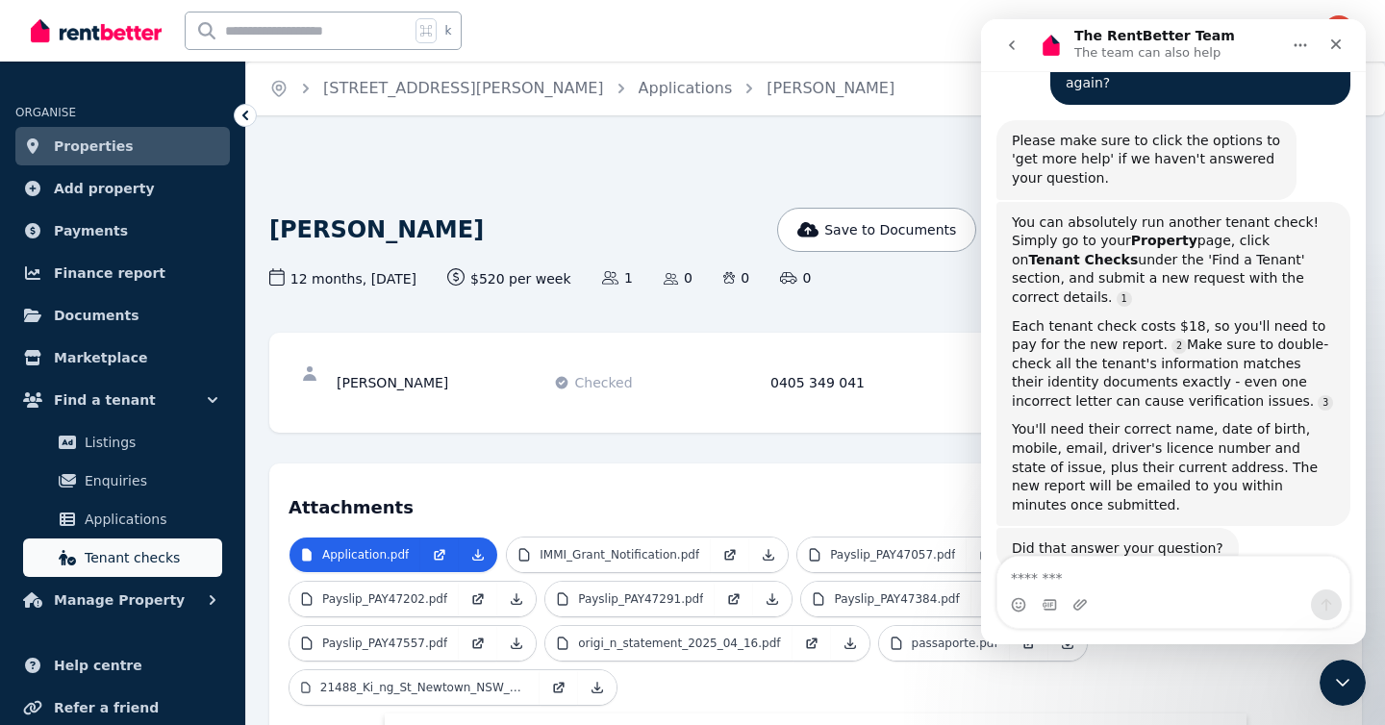
click at [111, 554] on span "Tenant checks" at bounding box center [150, 557] width 130 height 23
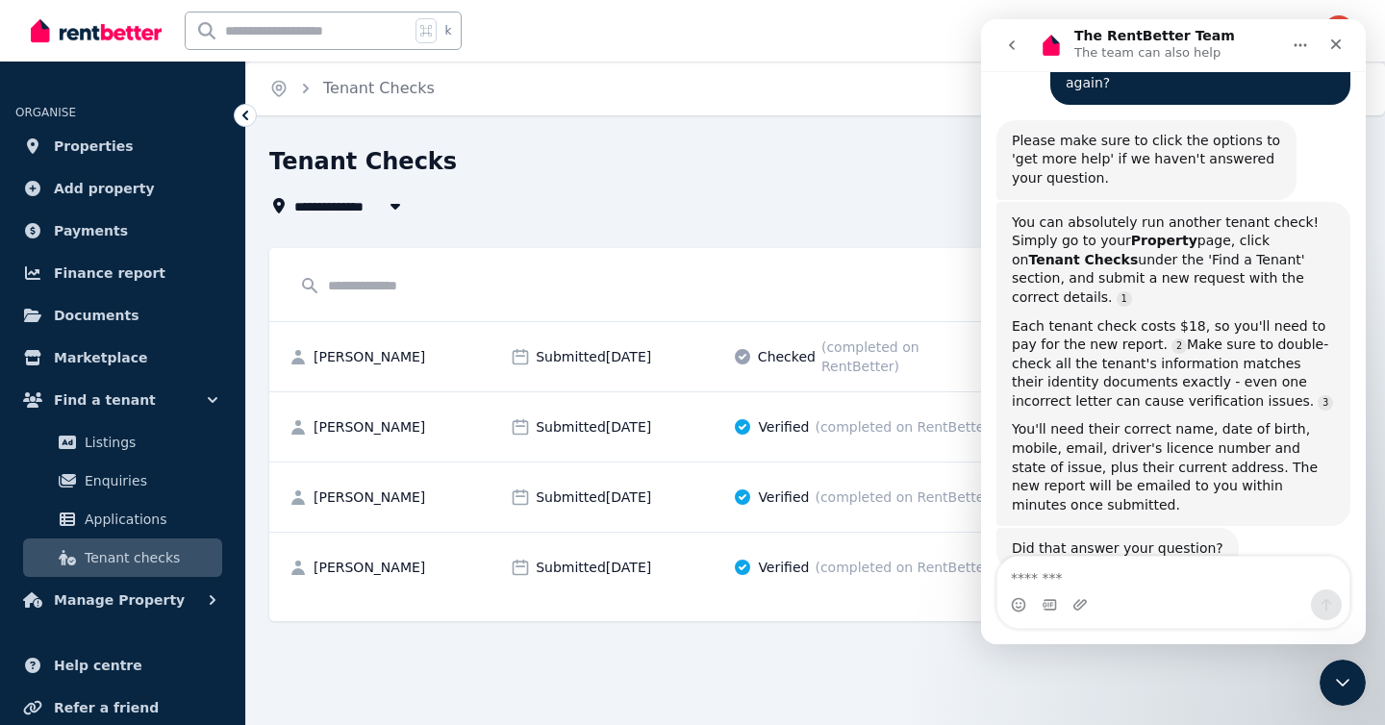
click at [741, 190] on div "**********" at bounding box center [711, 181] width 885 height 71
click at [1338, 42] on icon "Close" at bounding box center [1336, 44] width 11 height 11
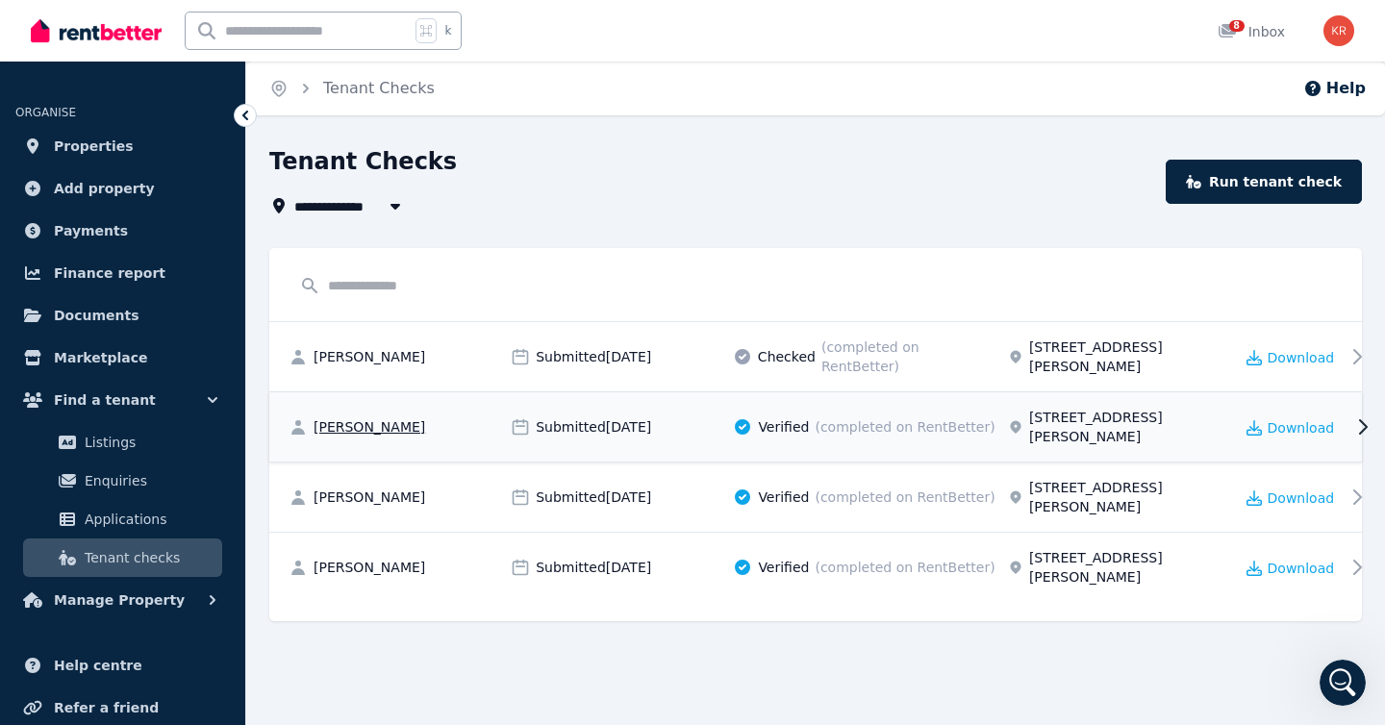
scroll to position [291, 0]
click at [1282, 184] on link "Run tenant check" at bounding box center [1264, 182] width 196 height 44
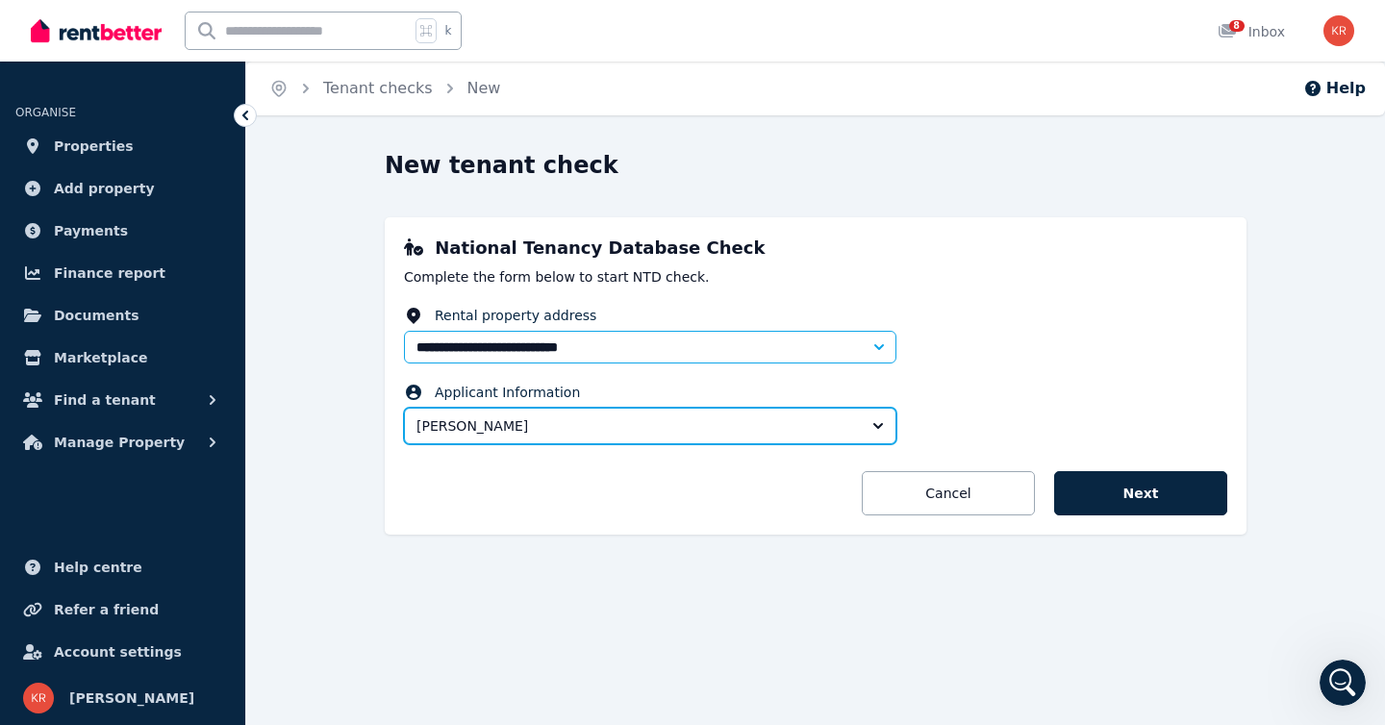
click at [878, 428] on button "[PERSON_NAME]" at bounding box center [650, 426] width 492 height 37
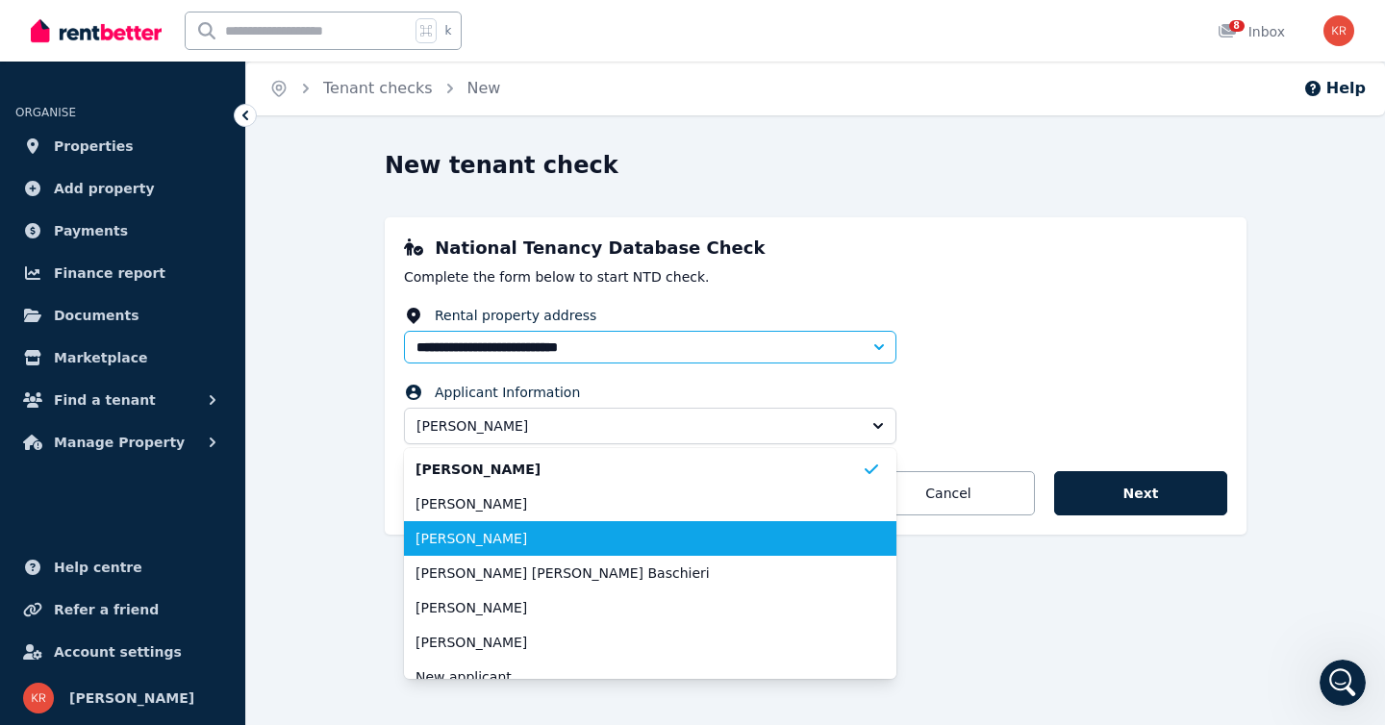
click at [808, 536] on span "[PERSON_NAME]" at bounding box center [639, 538] width 446 height 19
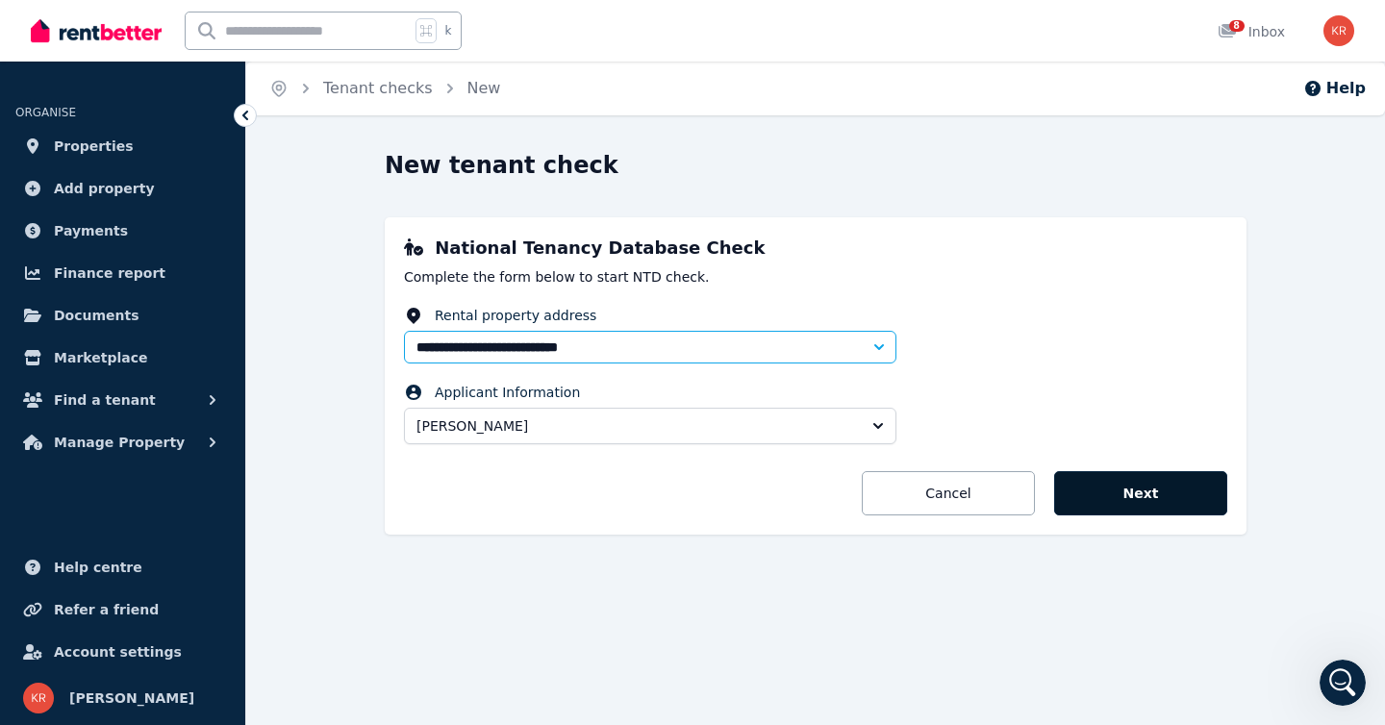
click at [1147, 482] on button "Next" at bounding box center [1140, 493] width 173 height 44
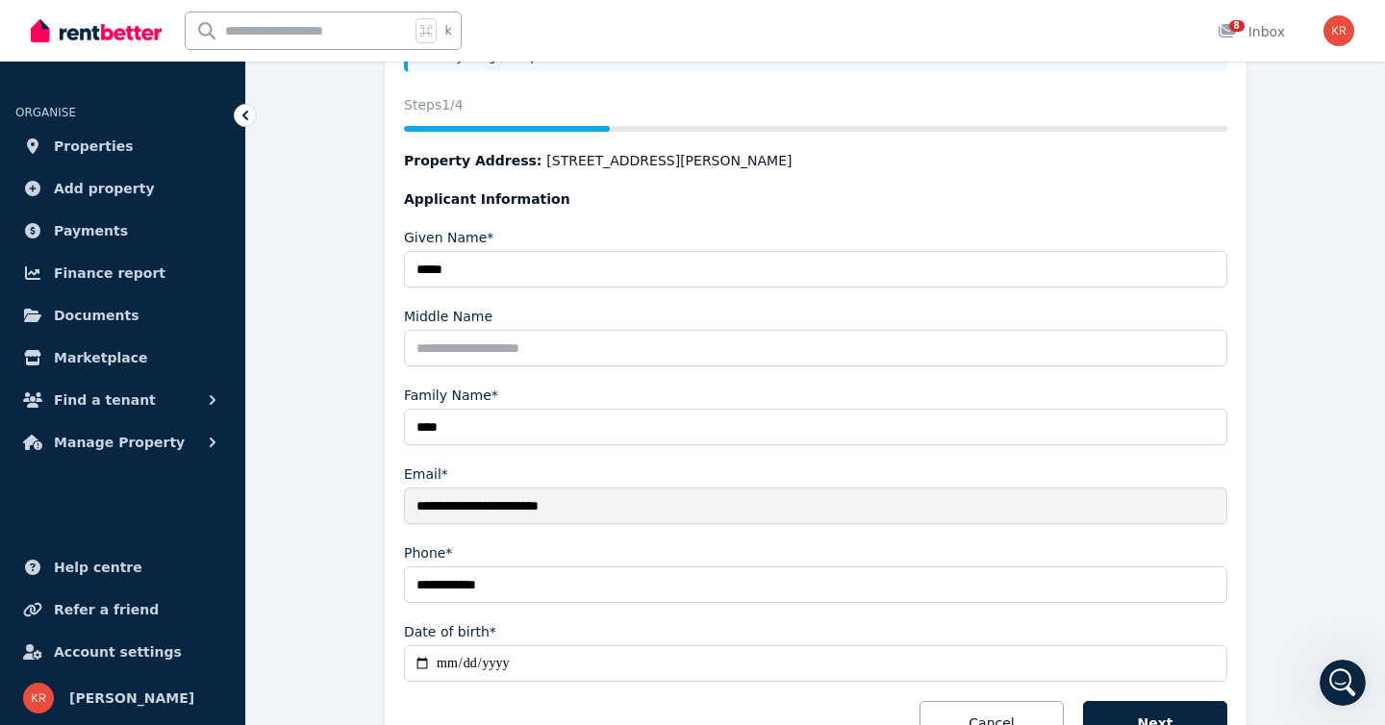
scroll to position [427, 0]
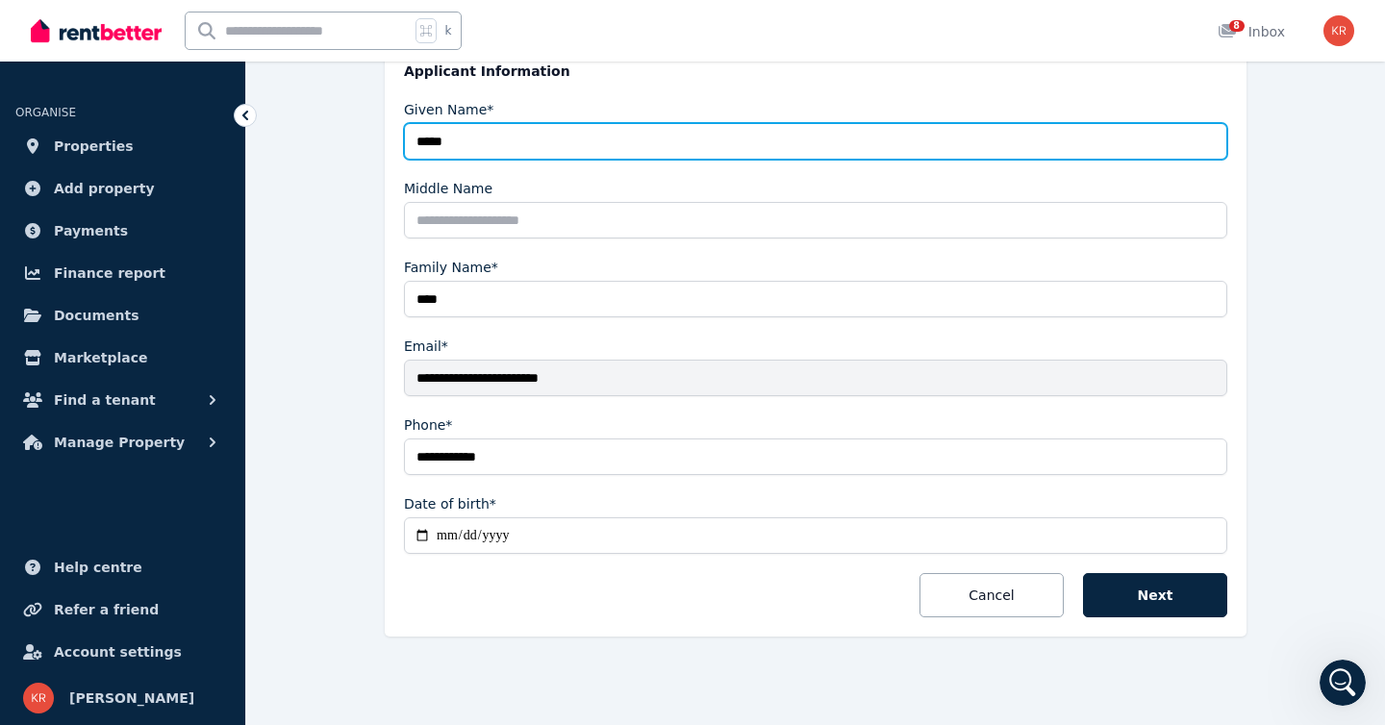
click at [504, 137] on input "*****" at bounding box center [815, 141] width 823 height 37
type input "**********"
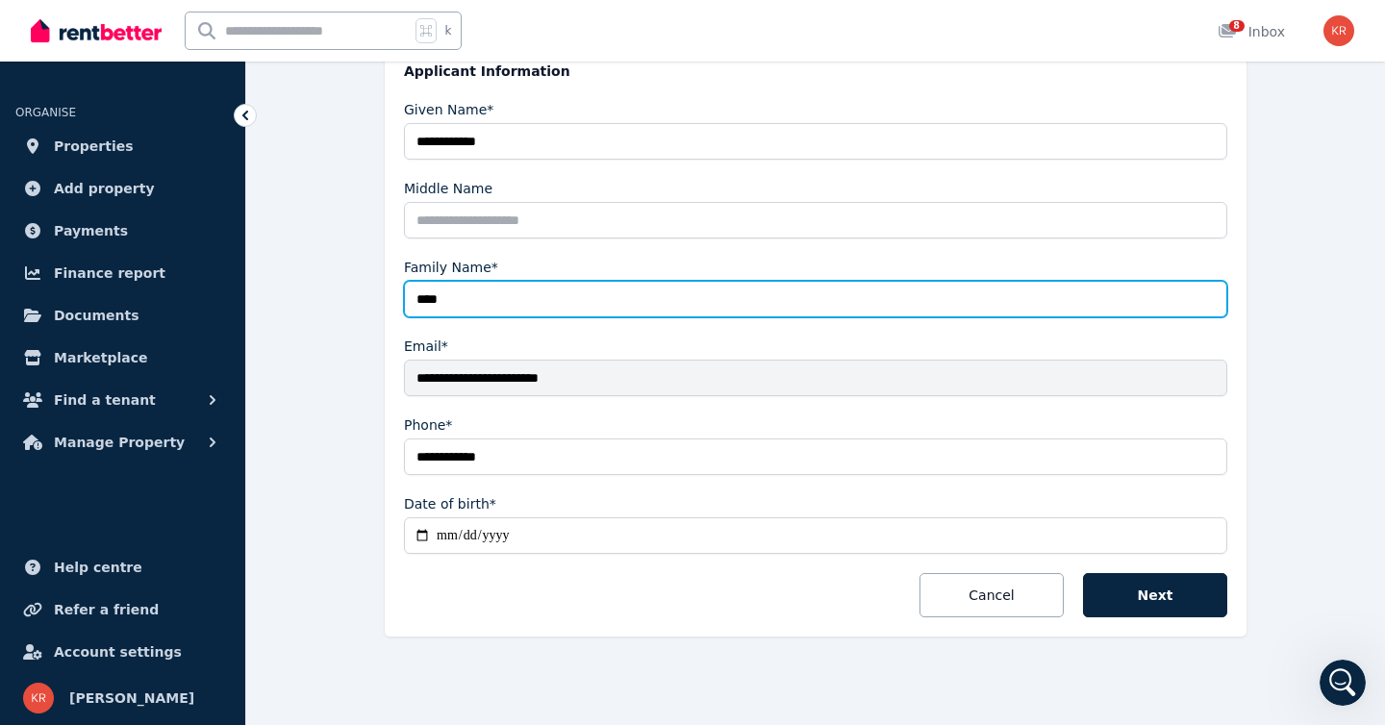
click at [494, 299] on input "****" at bounding box center [815, 299] width 823 height 37
type input "**********"
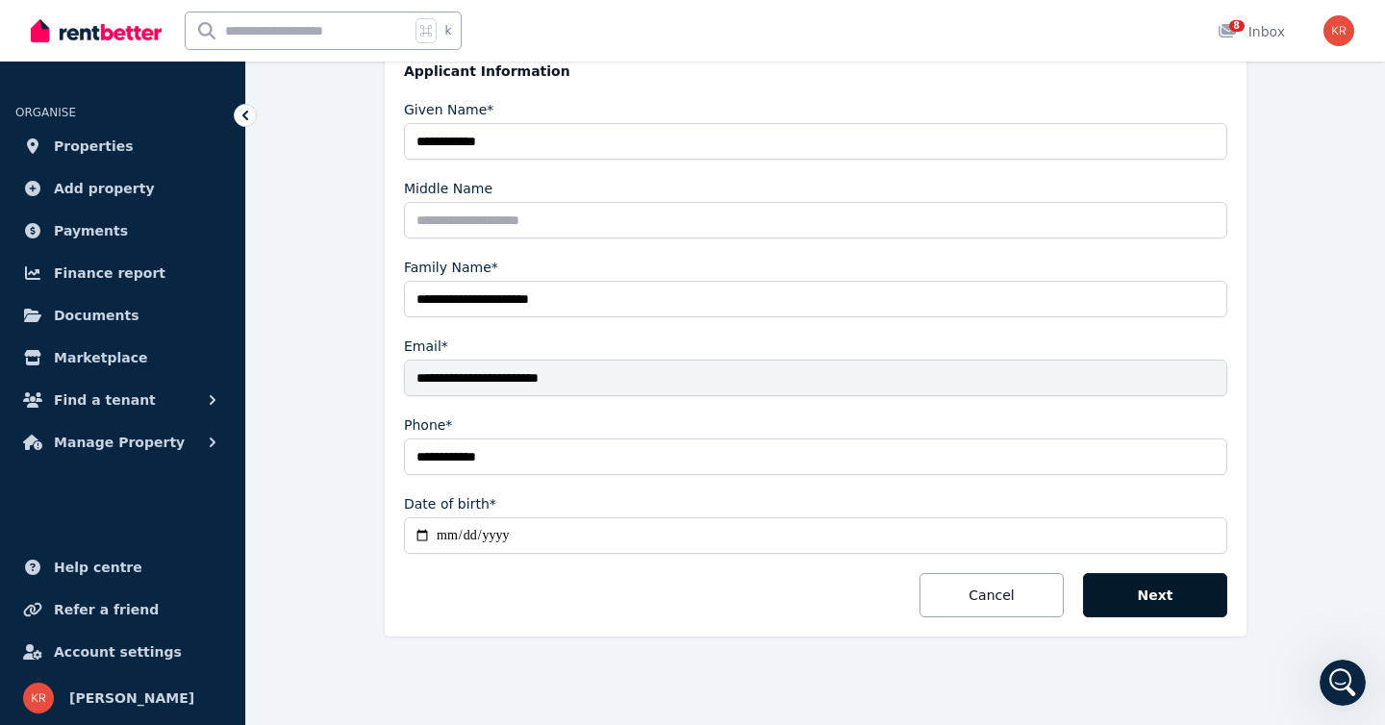
click at [1153, 591] on button "Next" at bounding box center [1155, 595] width 144 height 44
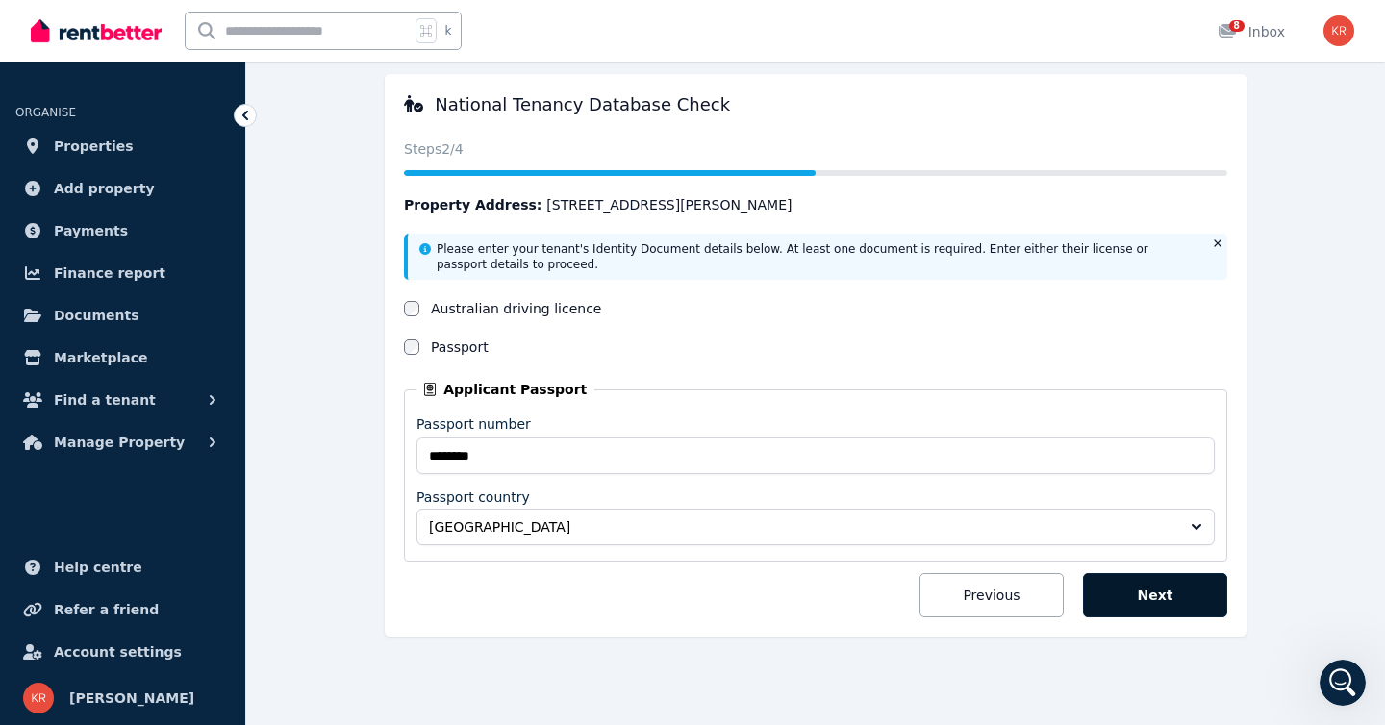
click at [1164, 597] on button "Next" at bounding box center [1155, 595] width 144 height 44
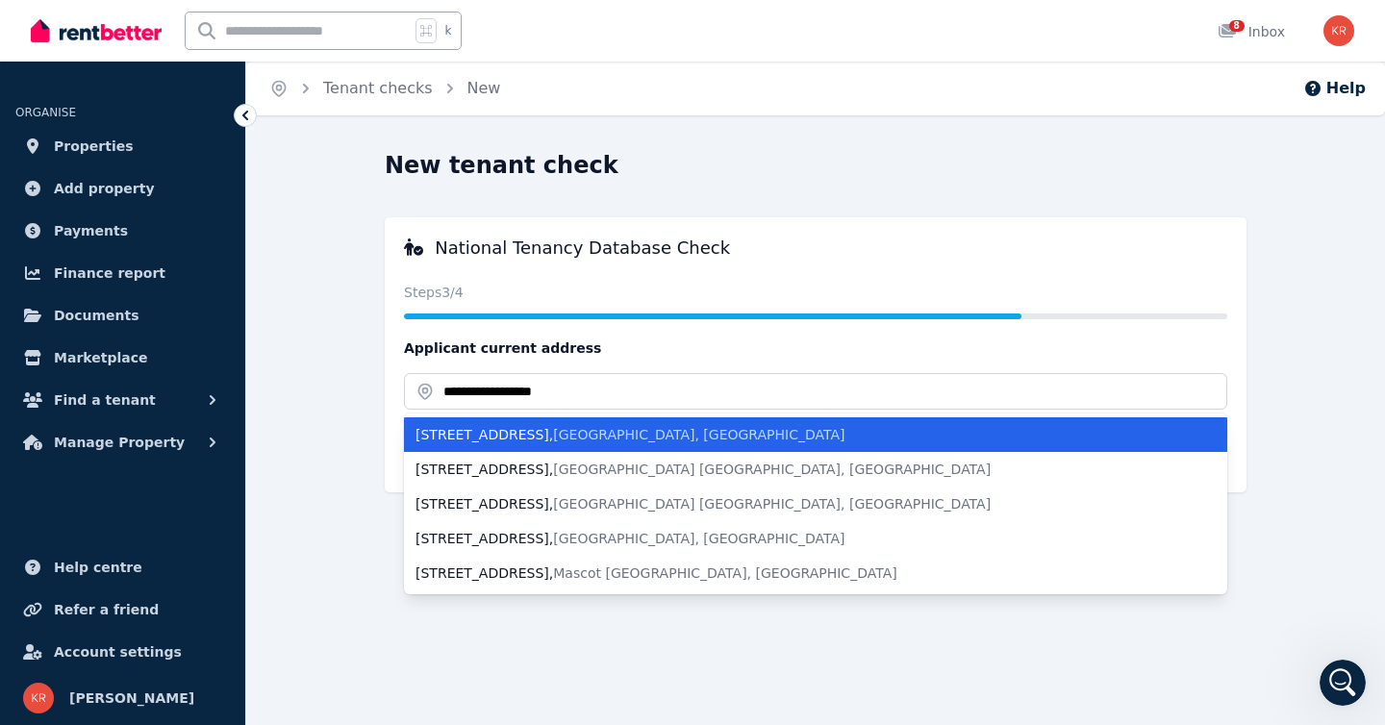
click at [487, 430] on div "[STREET_ADDRESS]" at bounding box center [804, 434] width 777 height 19
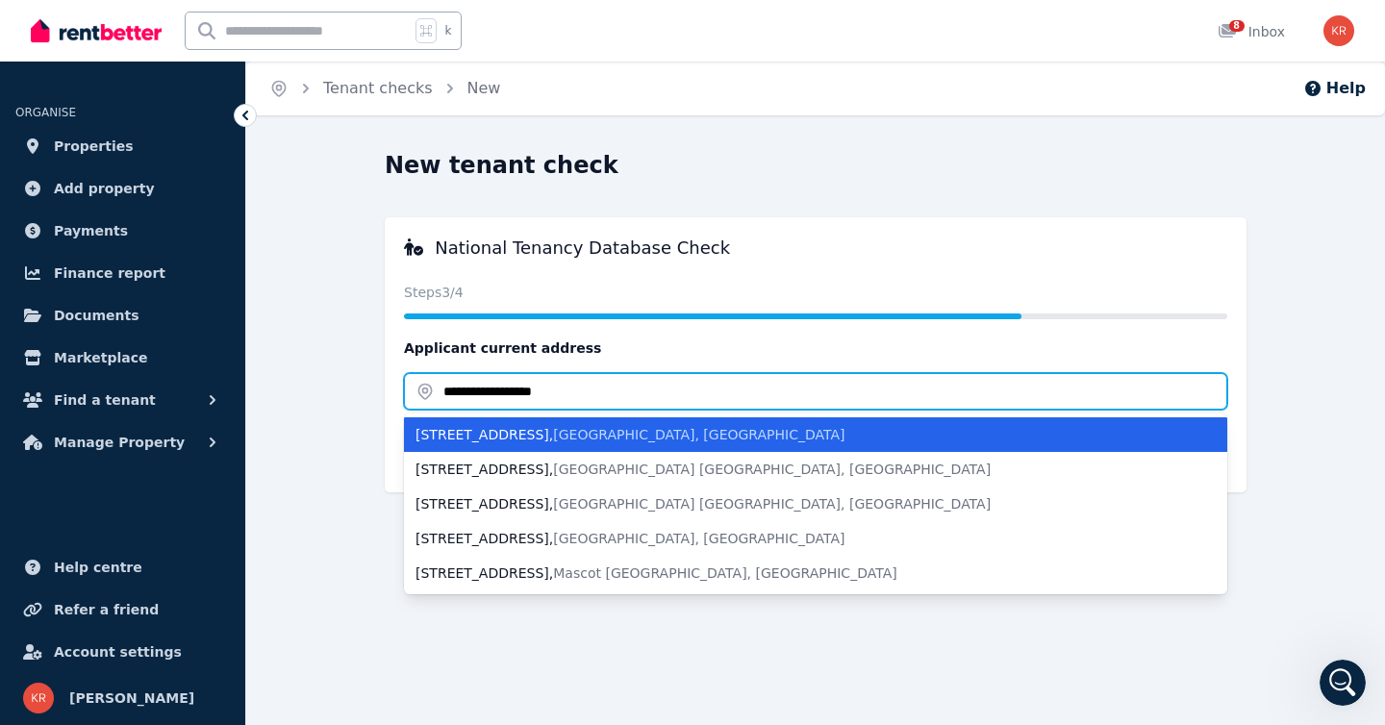
type input "**********"
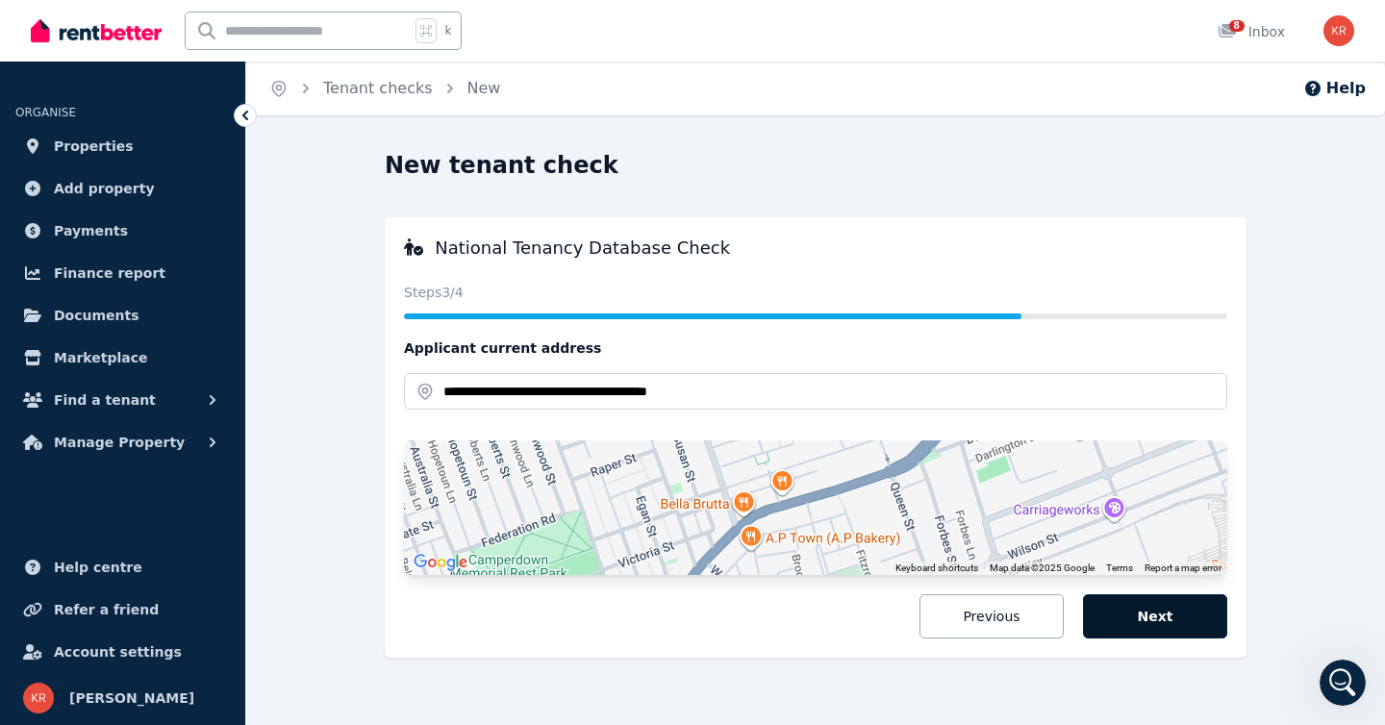
click at [1153, 612] on button "Next" at bounding box center [1155, 616] width 144 height 44
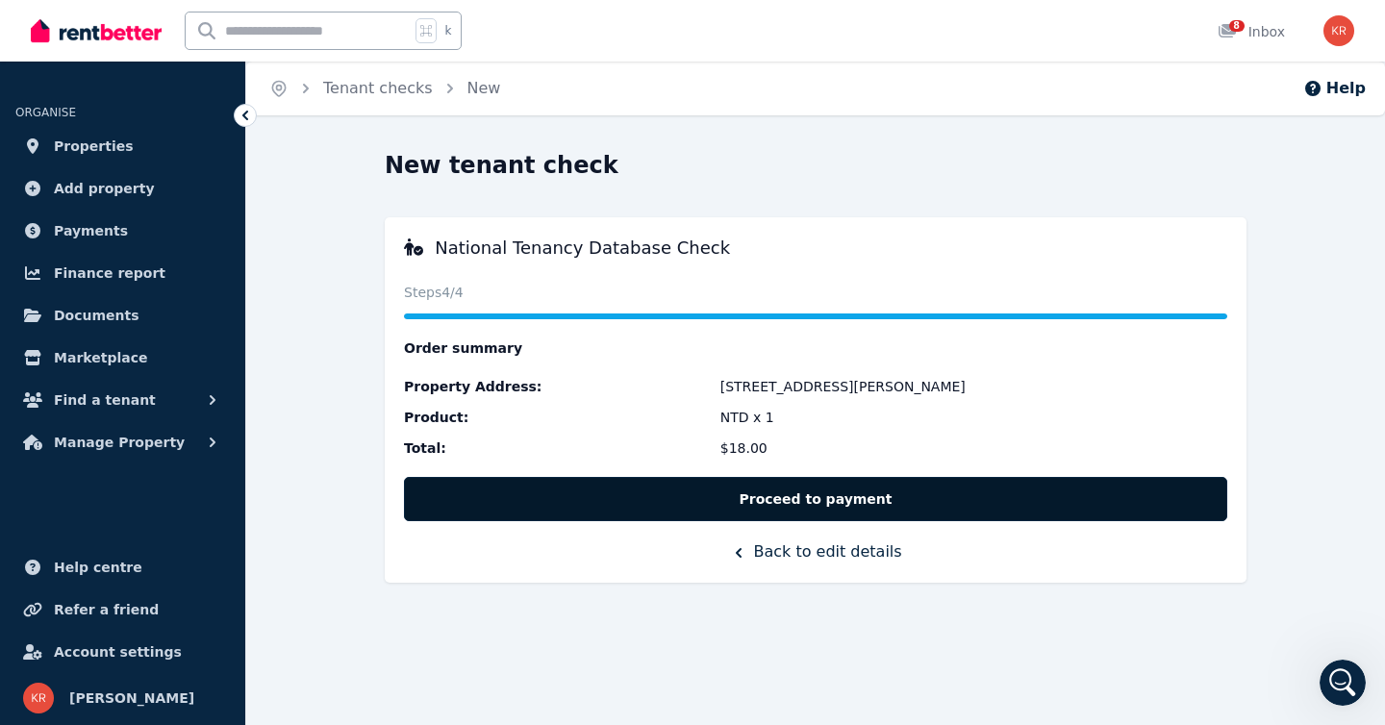
click at [793, 501] on button "Proceed to payment" at bounding box center [815, 499] width 823 height 44
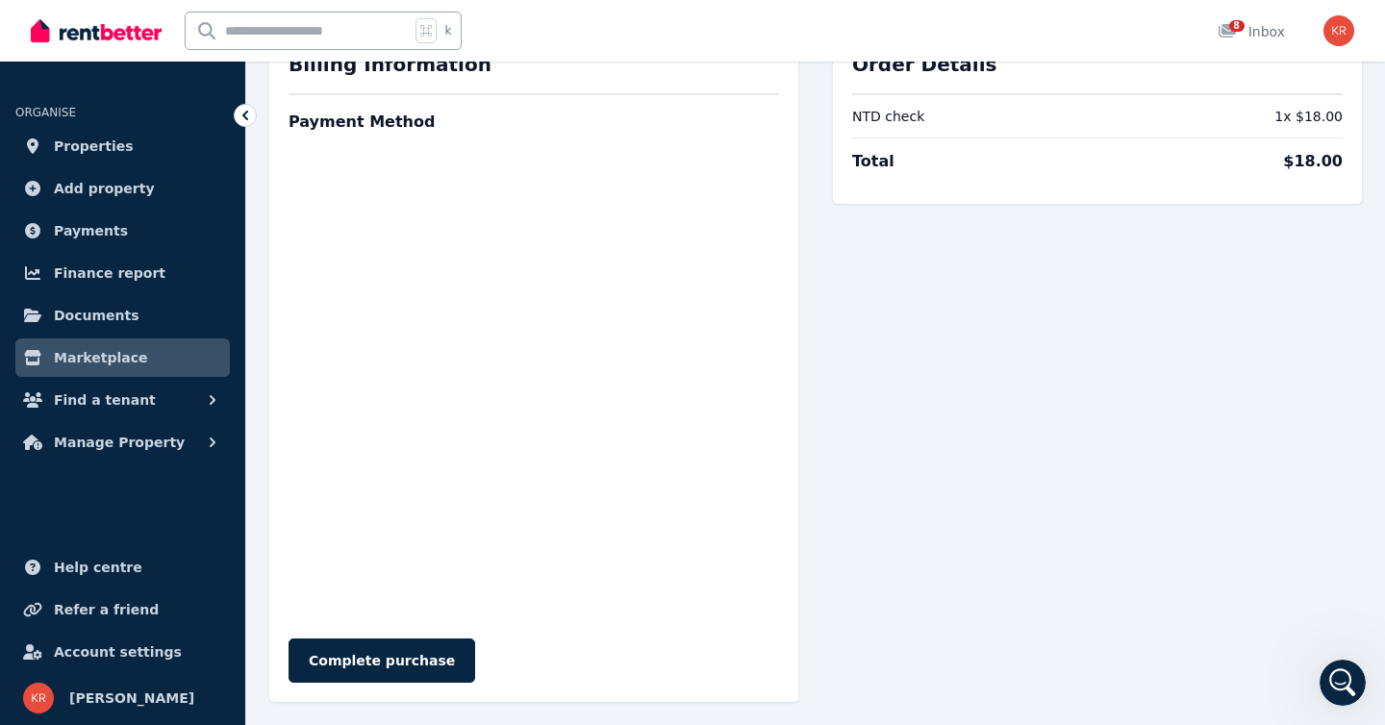
scroll to position [125, 0]
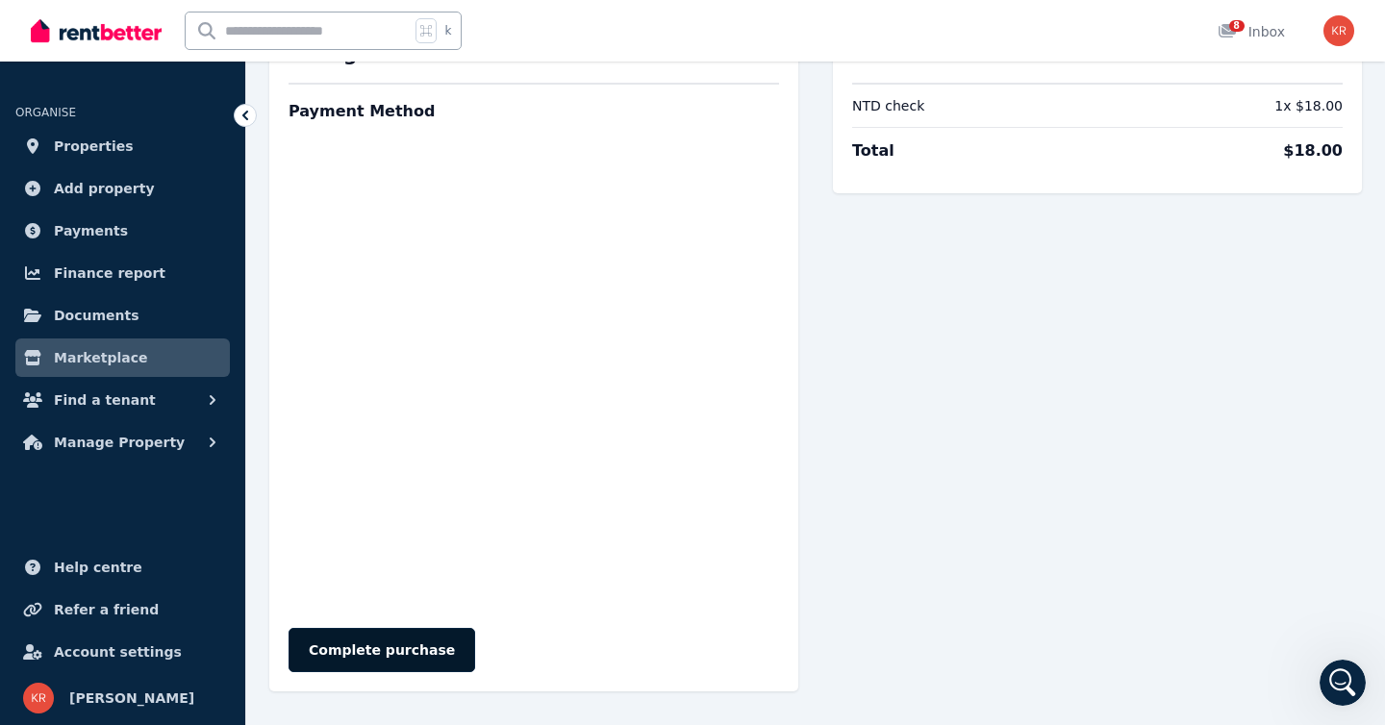
click at [367, 647] on button "Complete purchase" at bounding box center [382, 650] width 187 height 44
